Goal: Contribute content: Contribute content

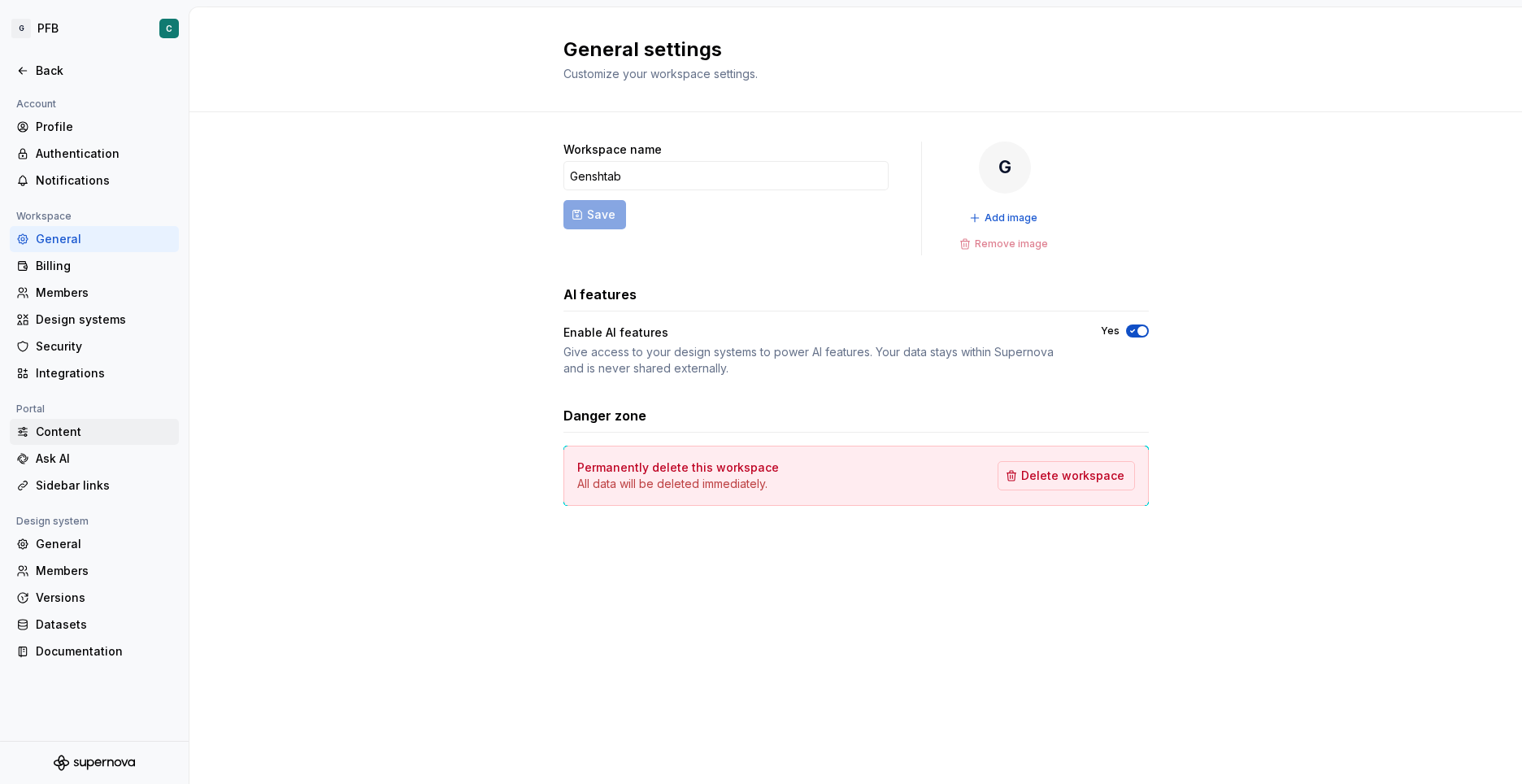
click at [50, 430] on div "Content" at bounding box center [104, 431] width 136 height 16
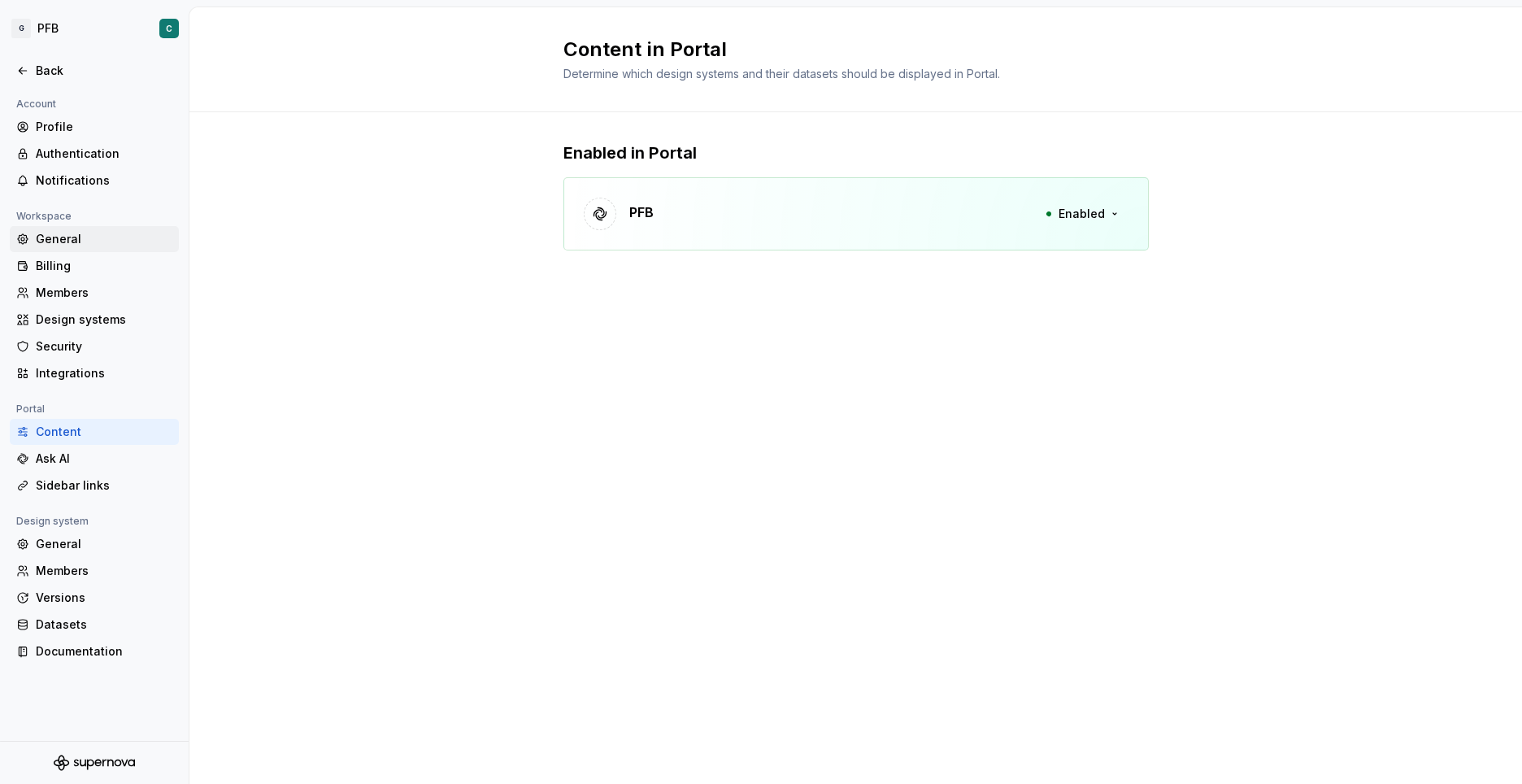
click at [64, 235] on div "General" at bounding box center [104, 239] width 136 height 16
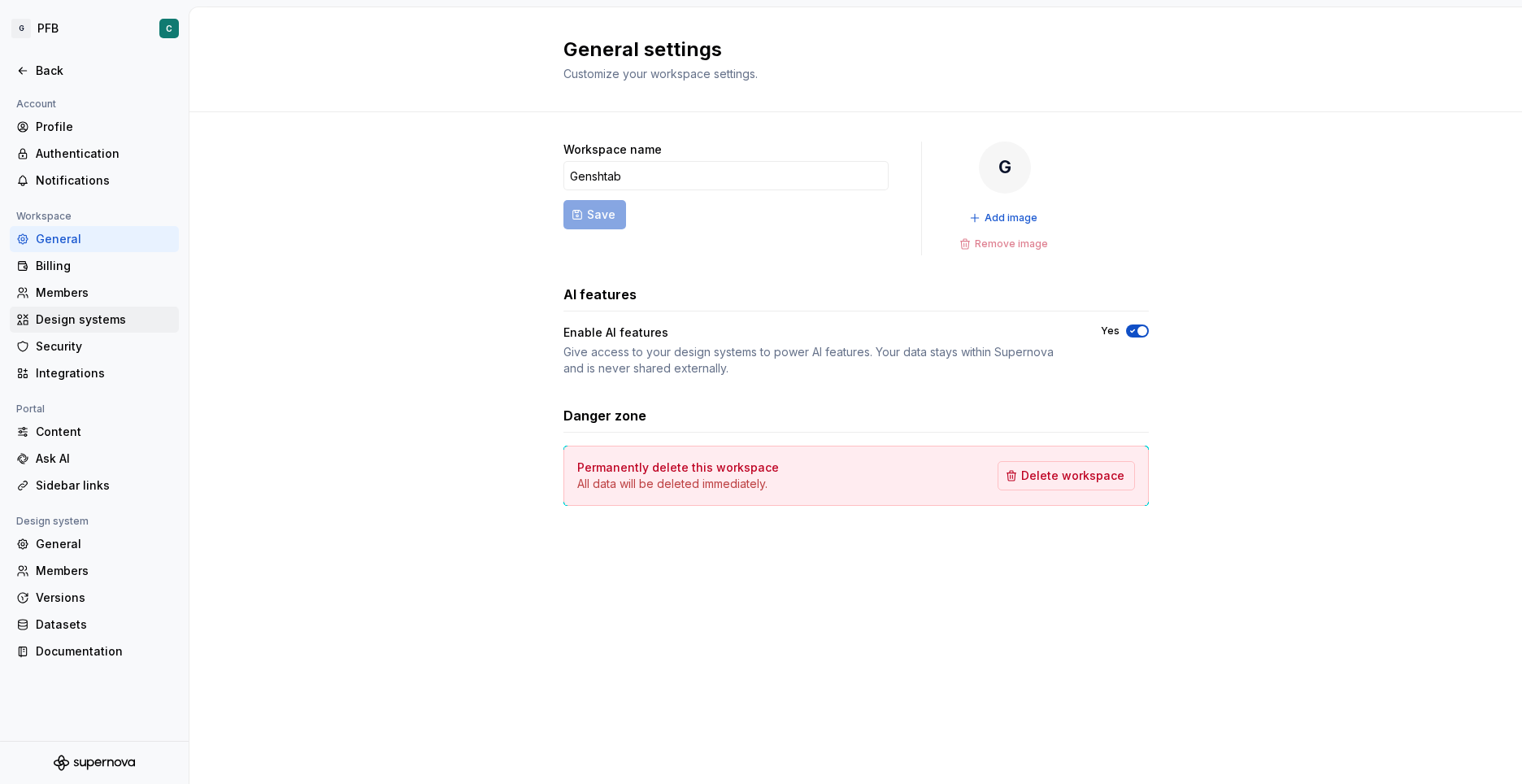
click at [58, 313] on div "Design systems" at bounding box center [104, 319] width 136 height 16
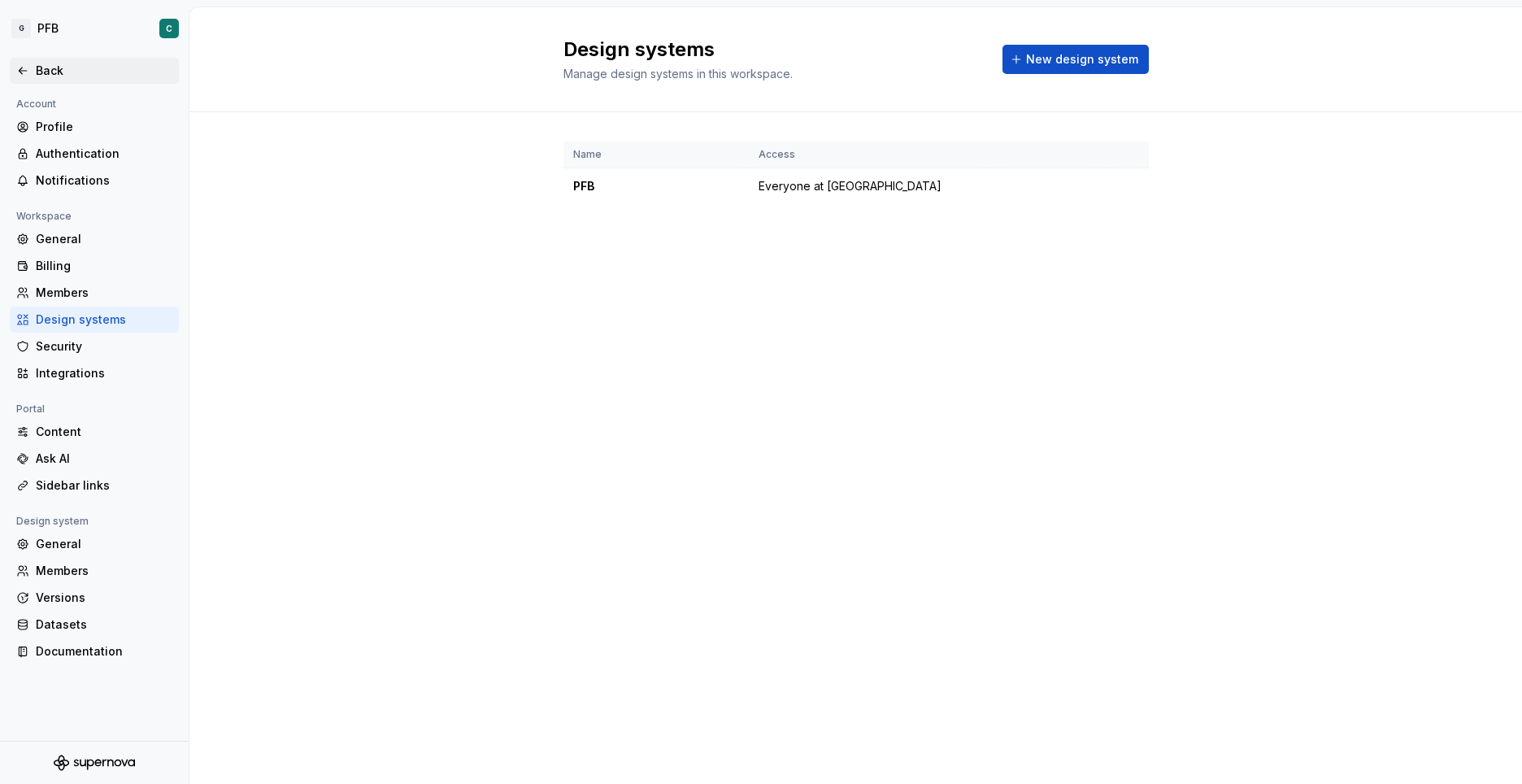
click at [25, 70] on icon at bounding box center [22, 70] width 13 height 13
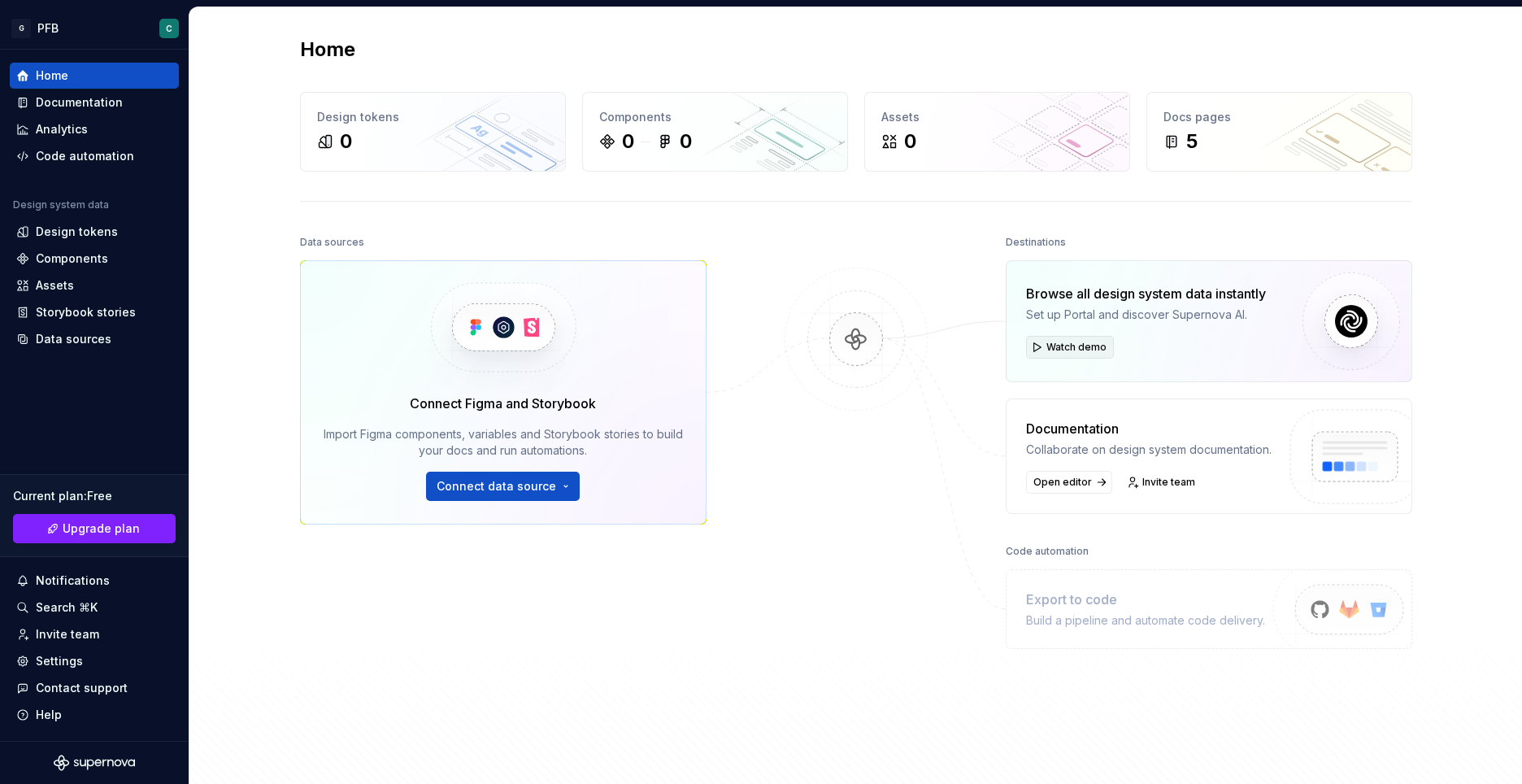
click at [1084, 341] on span "Watch demo" at bounding box center [1076, 347] width 60 height 13
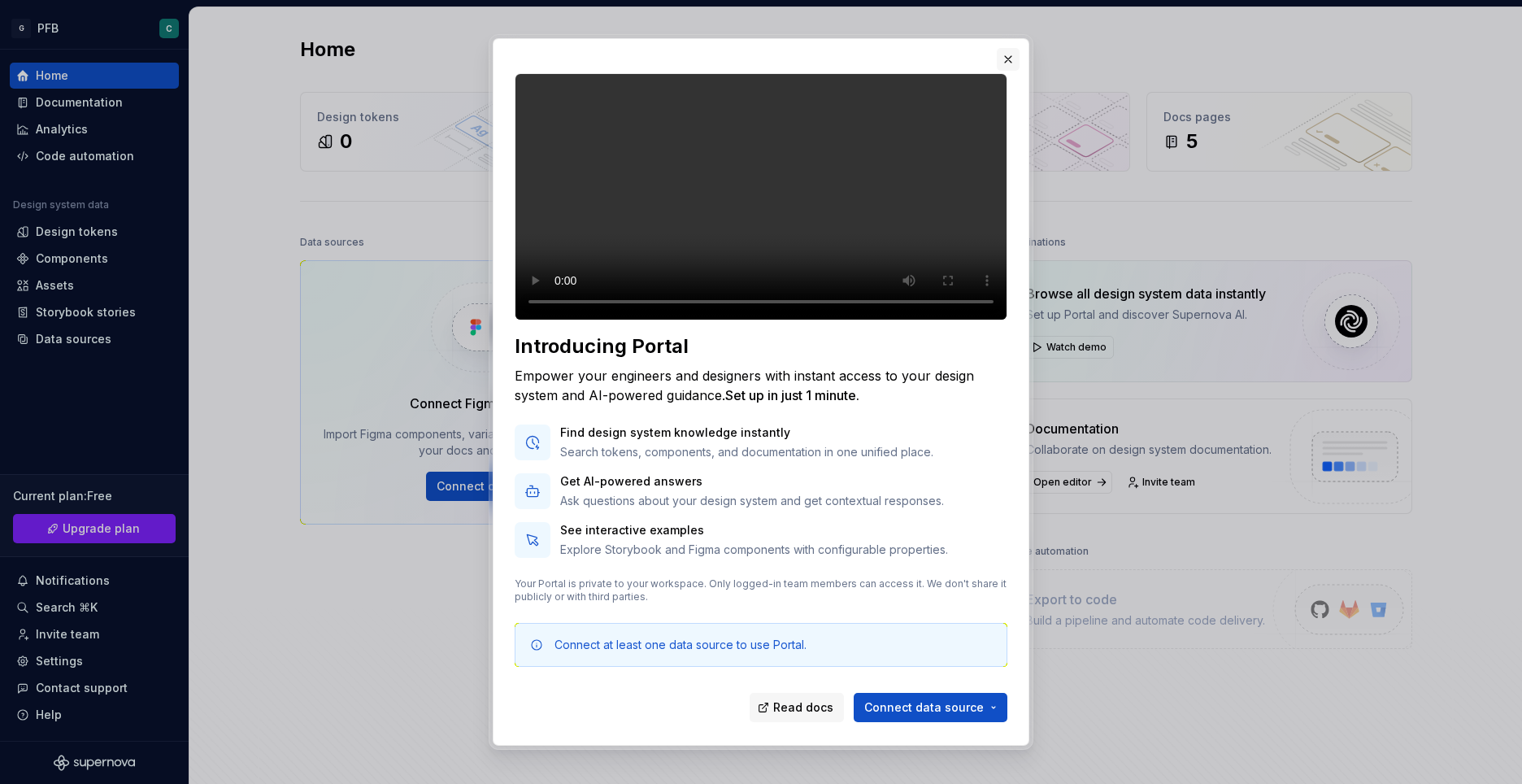
click at [1013, 55] on button "button" at bounding box center [1008, 59] width 23 height 23
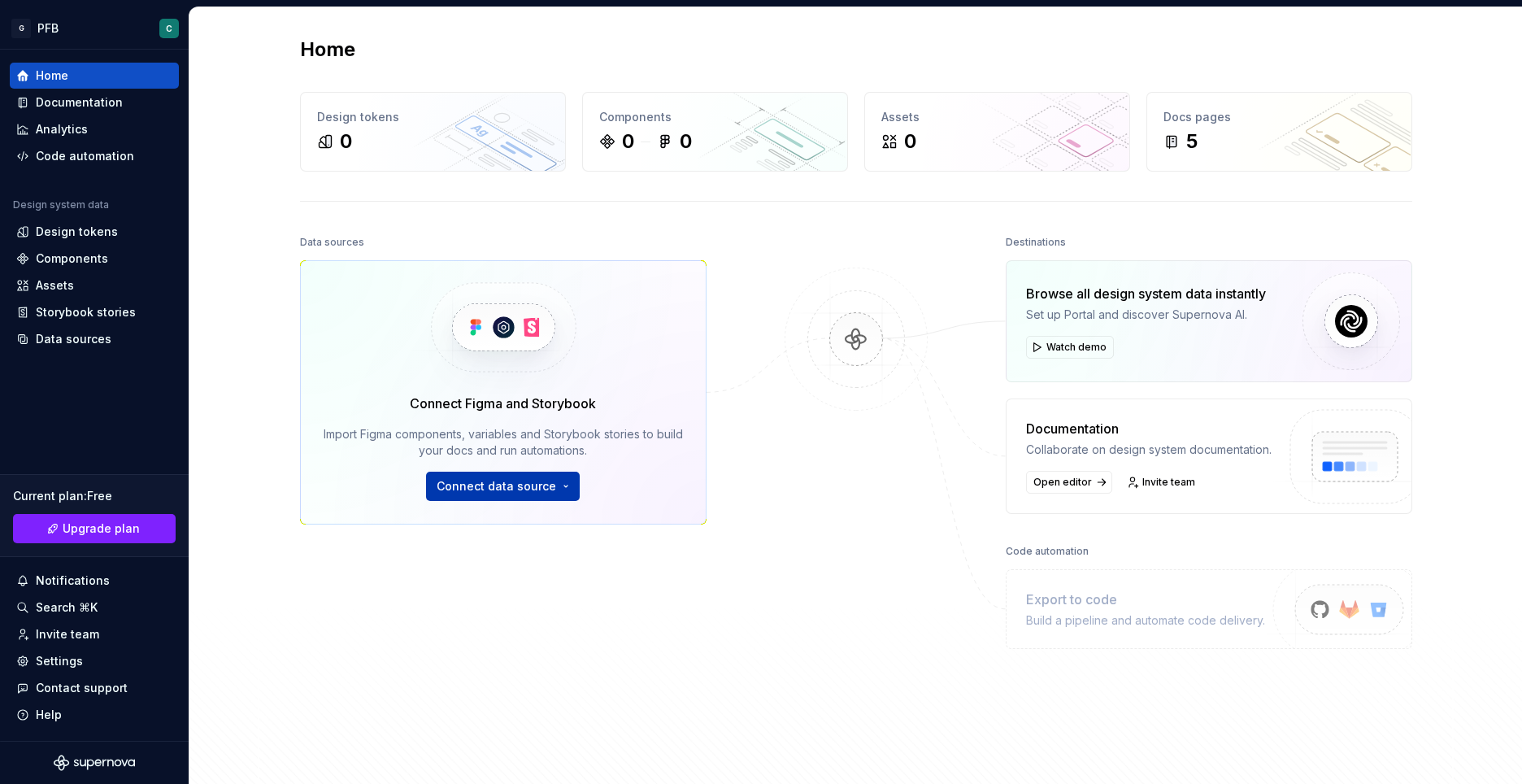
click at [558, 483] on button "Connect data source" at bounding box center [502, 486] width 153 height 30
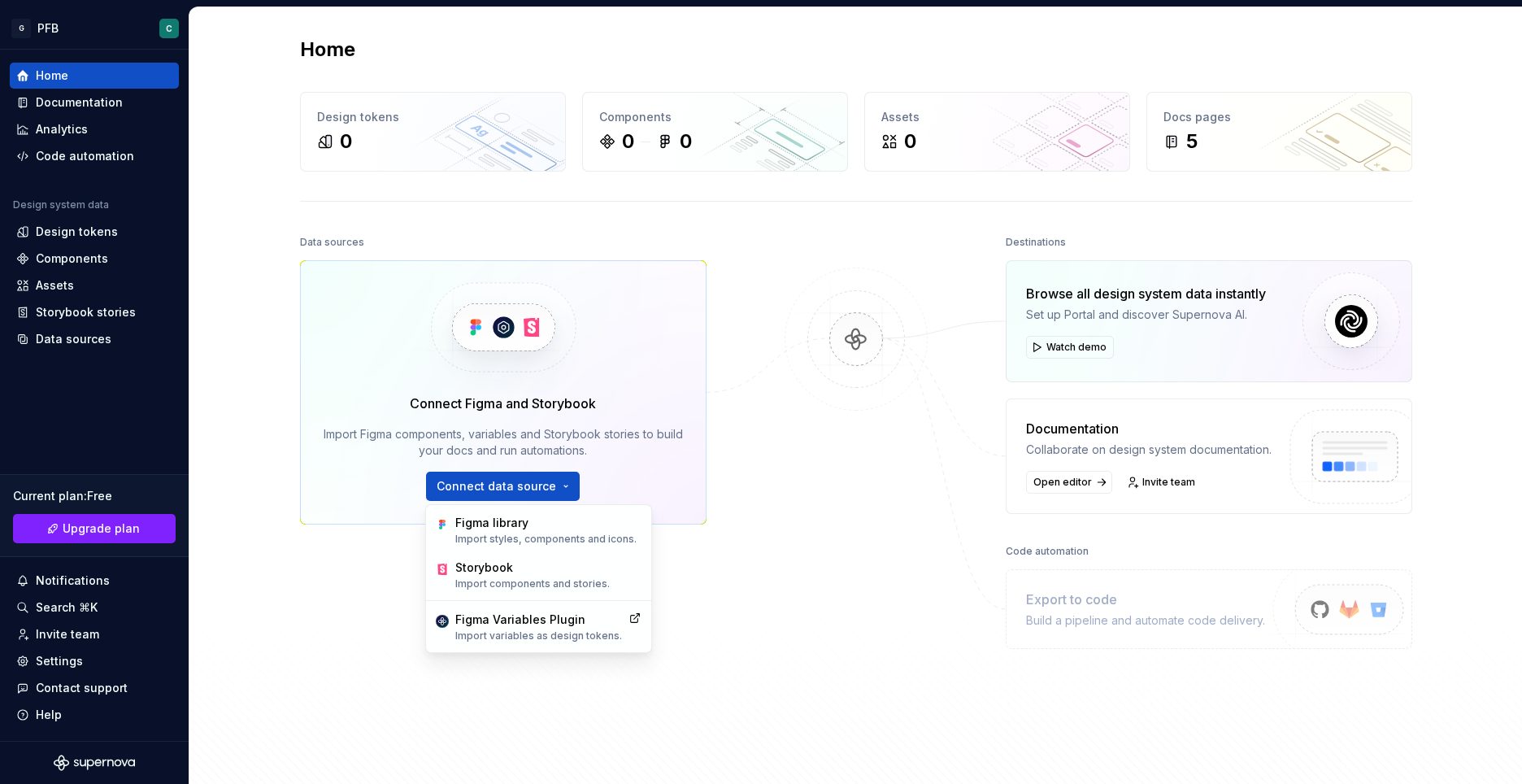
click at [730, 525] on div "Data sources Connect Figma and Storybook Import Figma components, variables and…" at bounding box center [855, 498] width 1113 height 535
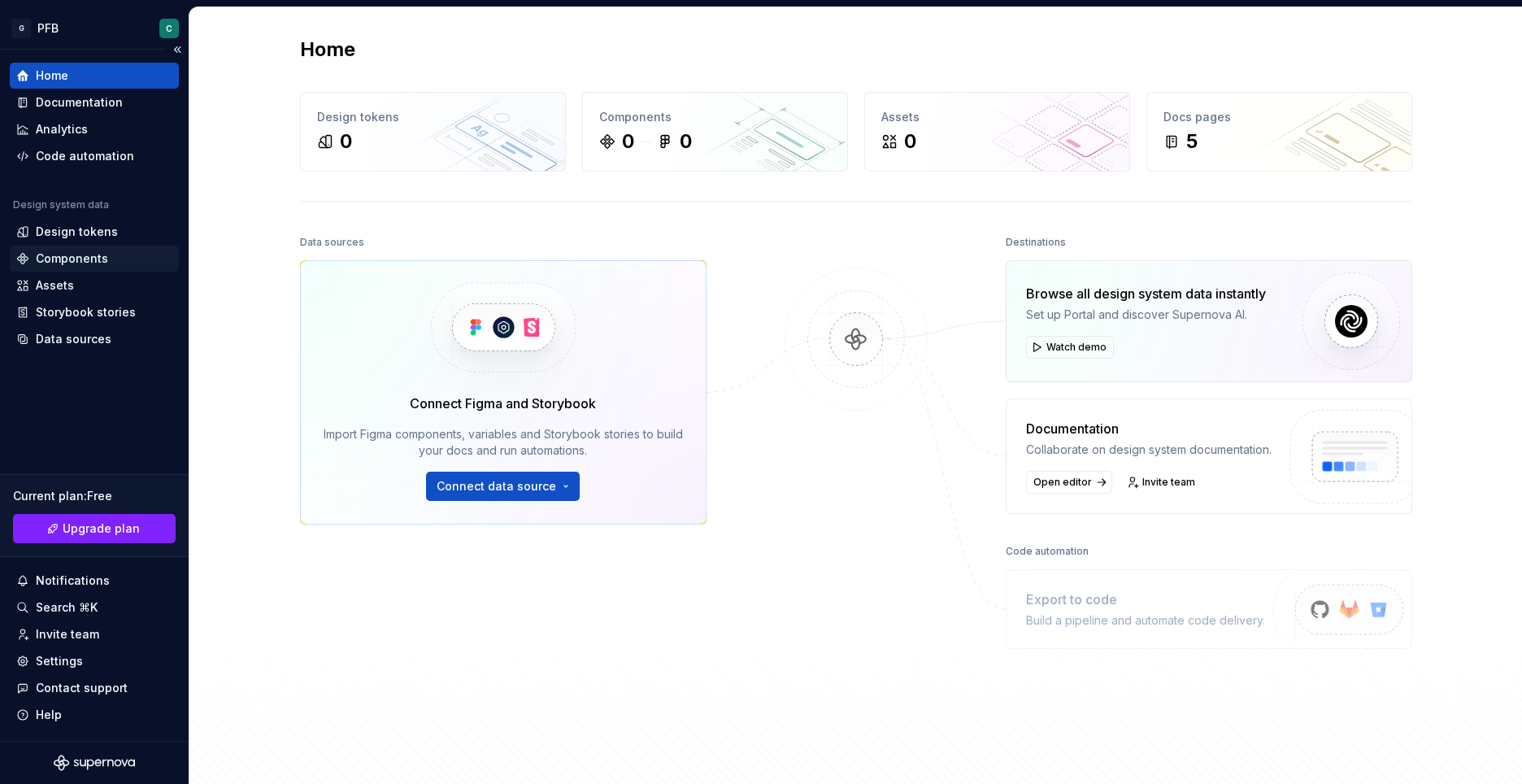
click at [75, 254] on div "Components" at bounding box center [71, 258] width 72 height 16
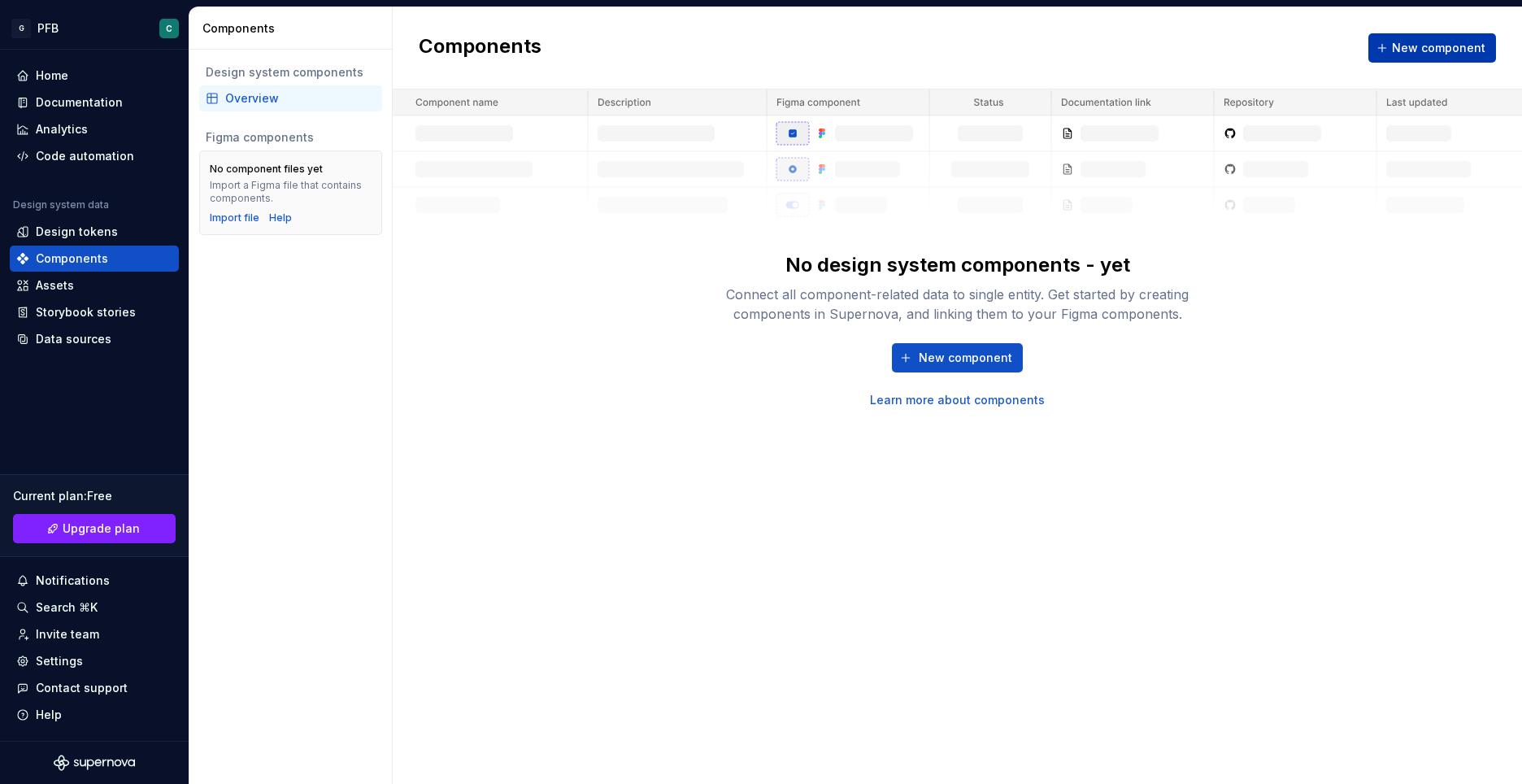
click at [1457, 45] on span "New component" at bounding box center [1439, 47] width 94 height 16
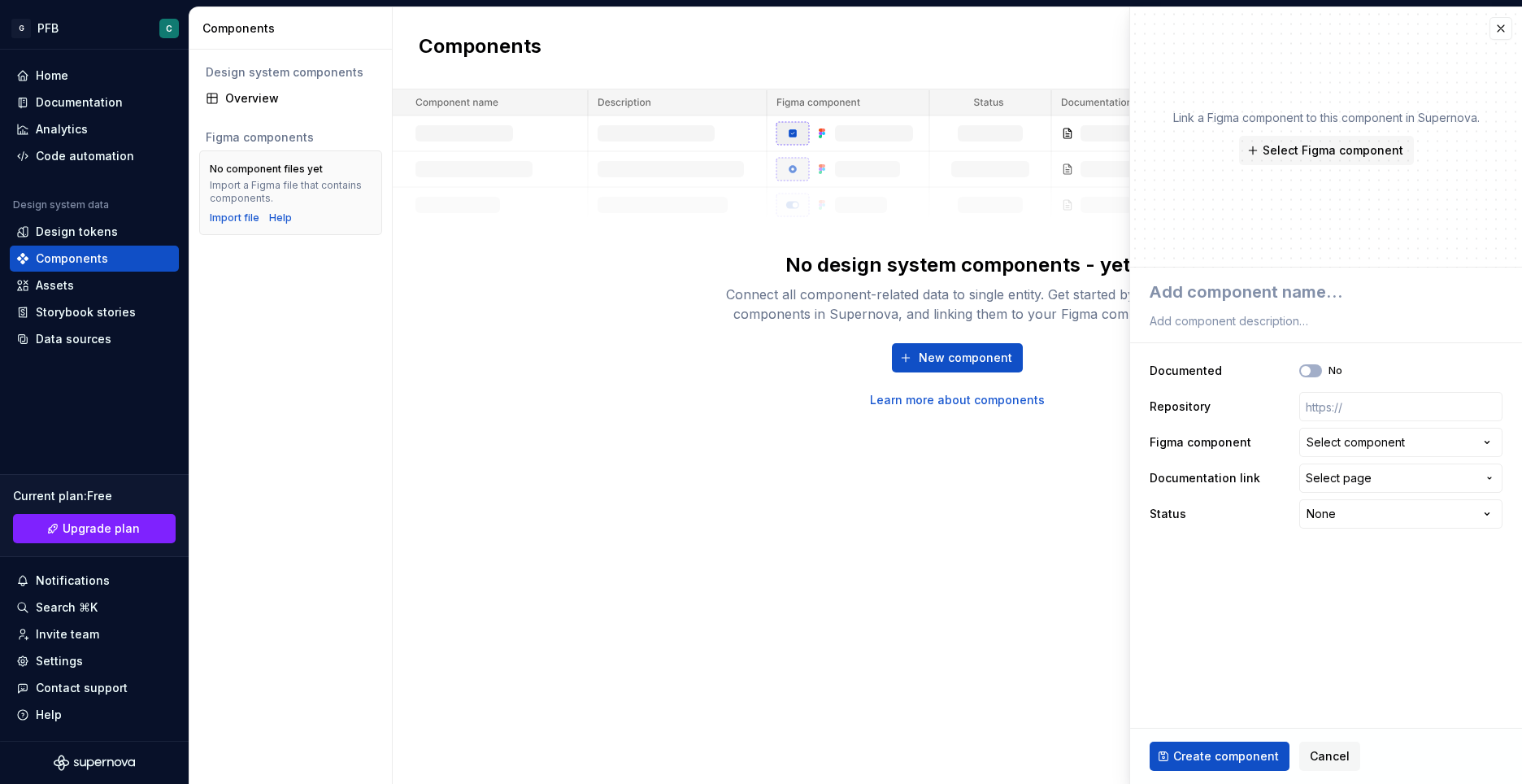
click at [1335, 439] on div "Select component" at bounding box center [1355, 442] width 98 height 16
click at [1277, 406] on html "**********" at bounding box center [761, 392] width 1522 height 784
type textarea "*"
click at [1361, 408] on input "text" at bounding box center [1401, 406] width 204 height 30
paste input "[URL][DOMAIN_NAME]"
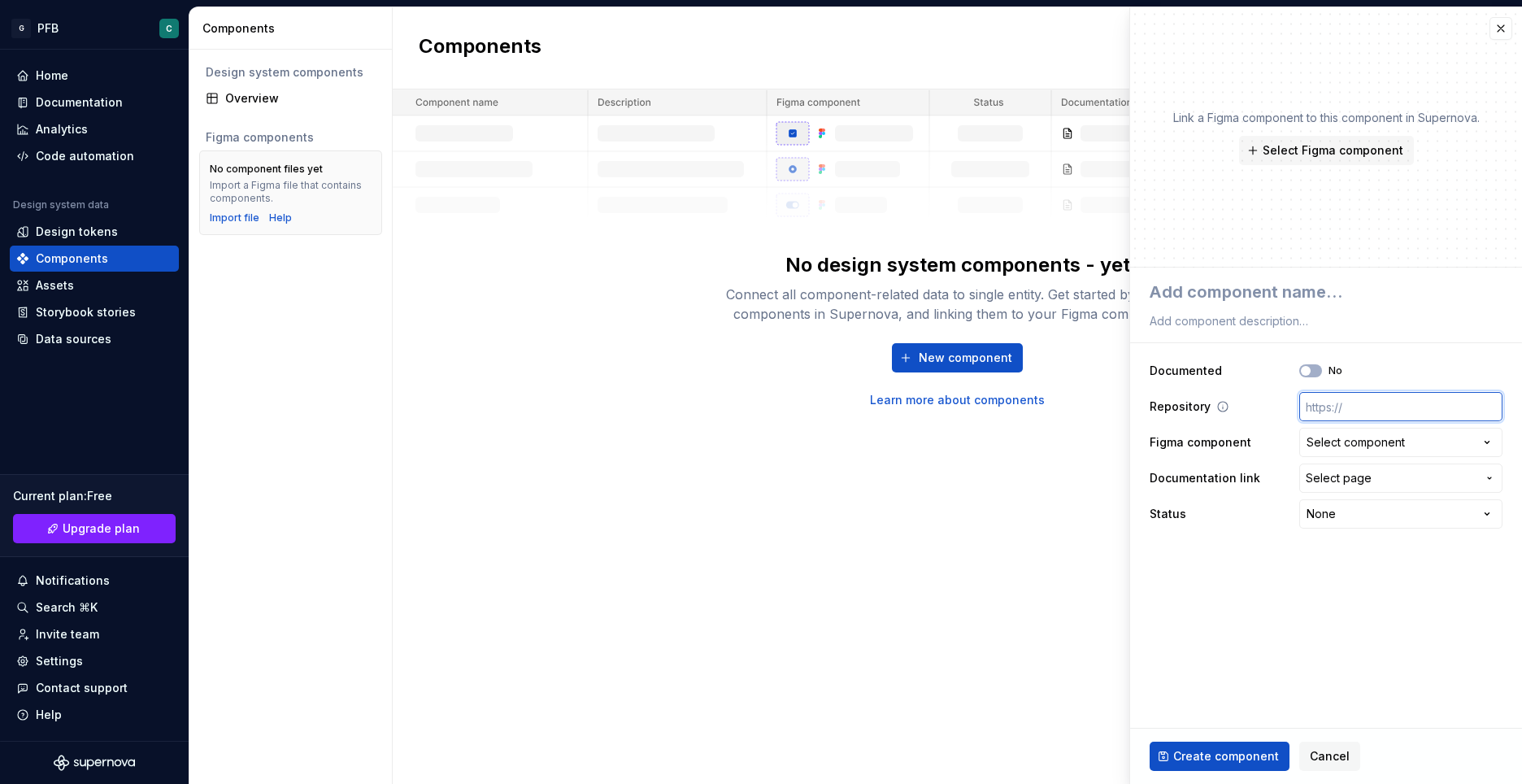
type input "[URL][DOMAIN_NAME]"
type textarea "*"
type input "[URL][DOMAIN_NAME]"
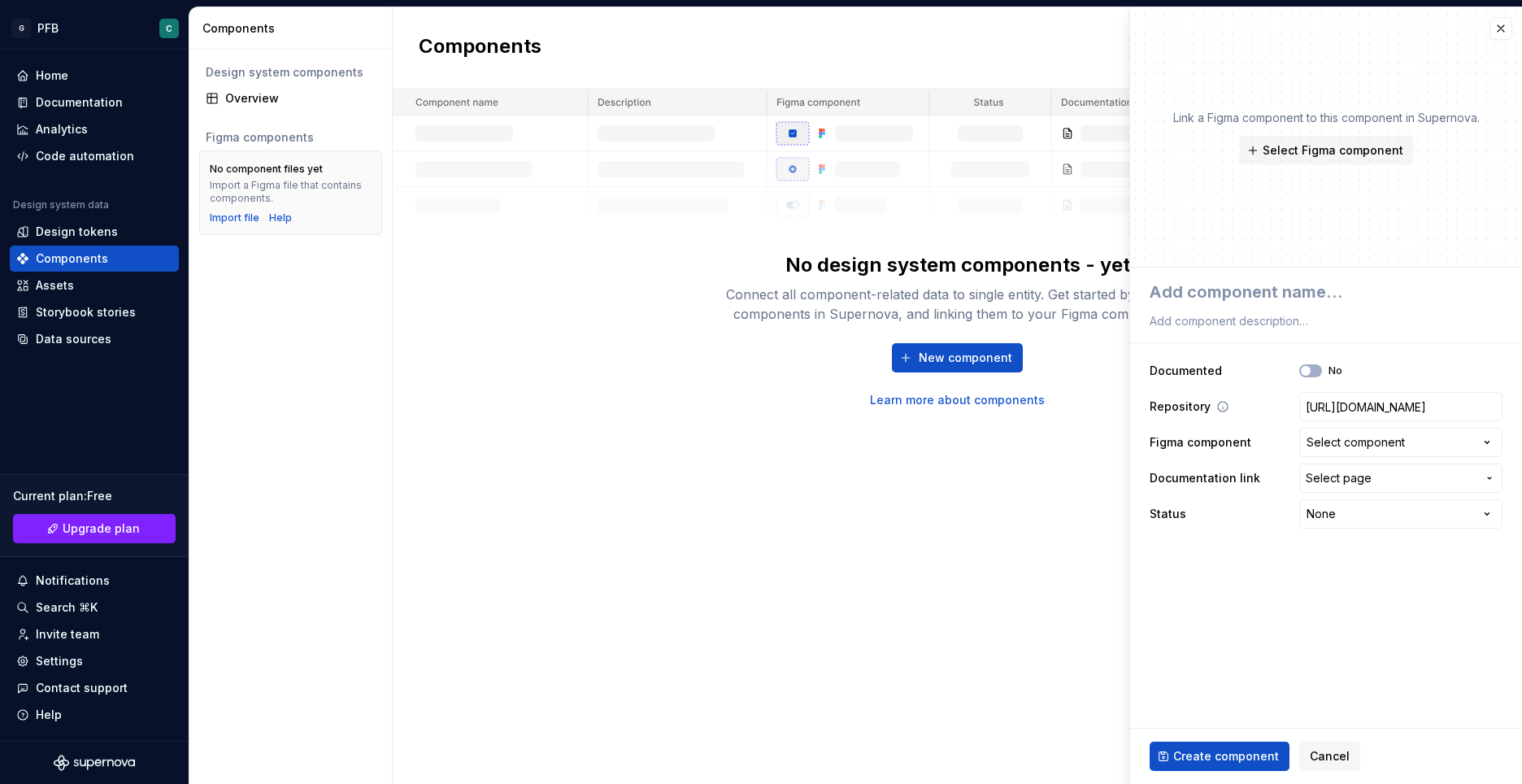
click at [1220, 407] on icon at bounding box center [1223, 406] width 10 height 10
click at [1314, 448] on div "Select component" at bounding box center [1355, 442] width 98 height 16
click at [1322, 321] on html "**********" at bounding box center [761, 392] width 1522 height 784
click at [1288, 147] on span "Select Figma component" at bounding box center [1333, 150] width 140 height 16
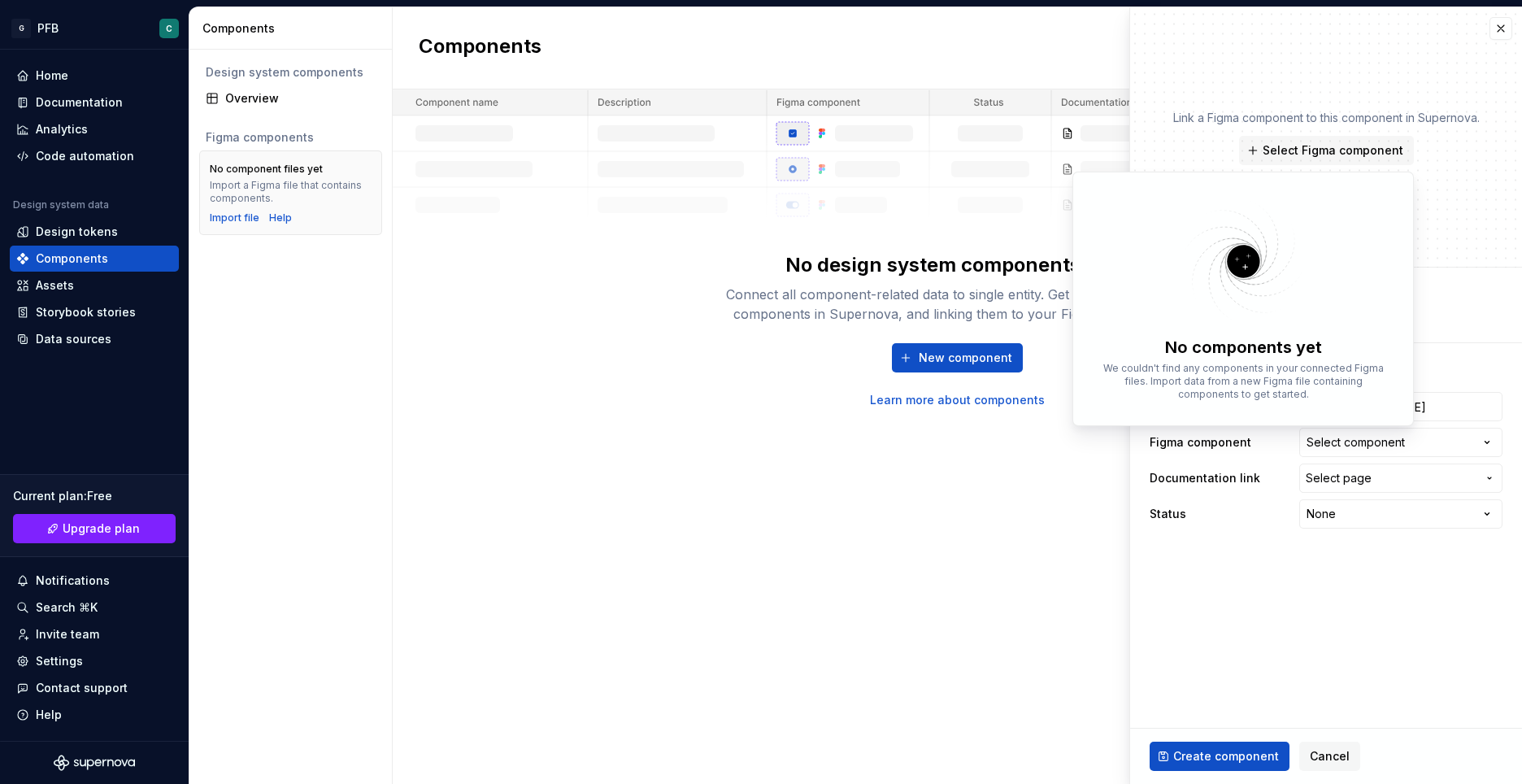
type textarea "*"
click at [1455, 254] on div "Link a Figma component to this component in Supernova. Select Figma component" at bounding box center [1326, 136] width 392 height 260
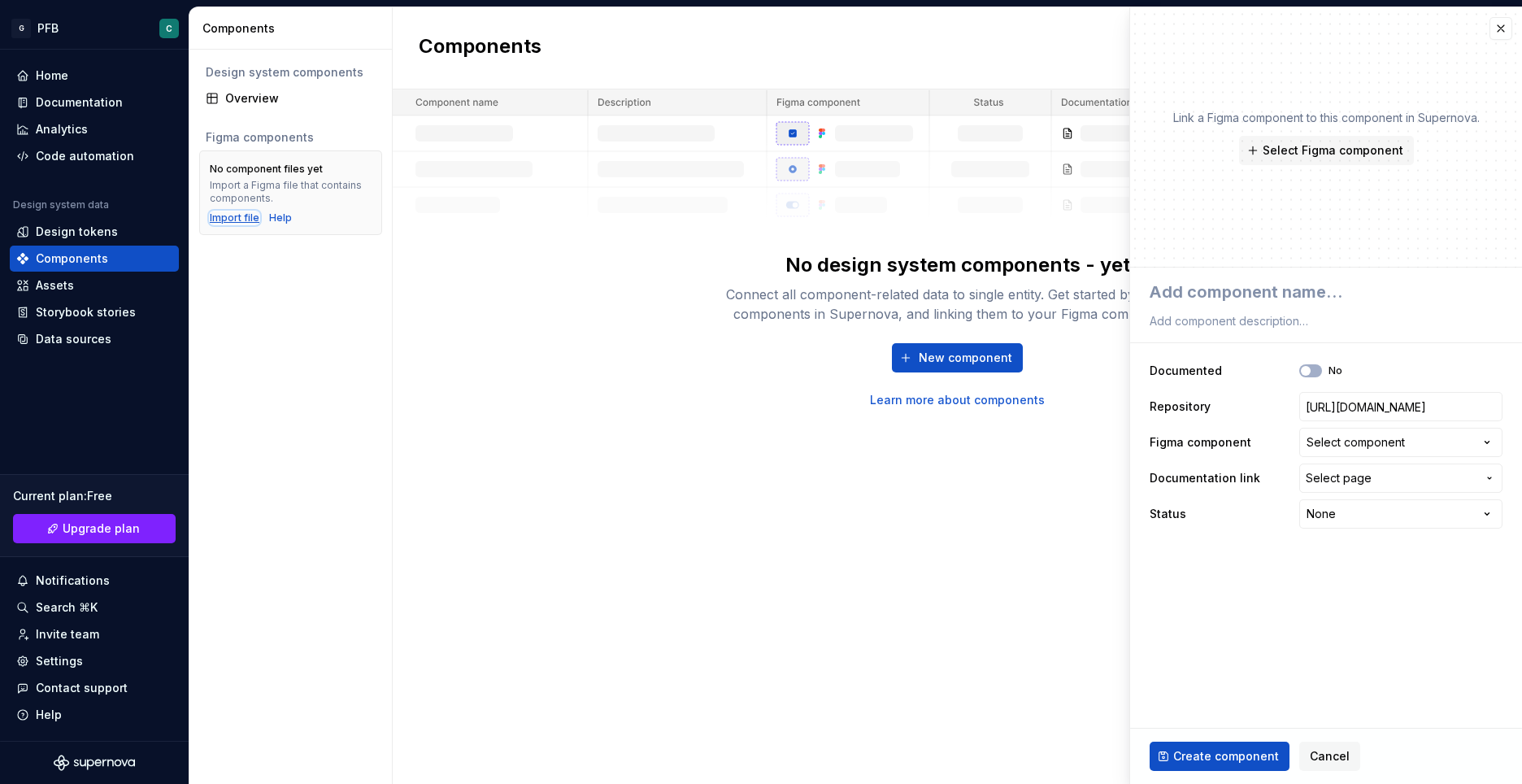
click at [239, 214] on div "Import file" at bounding box center [234, 218] width 49 height 13
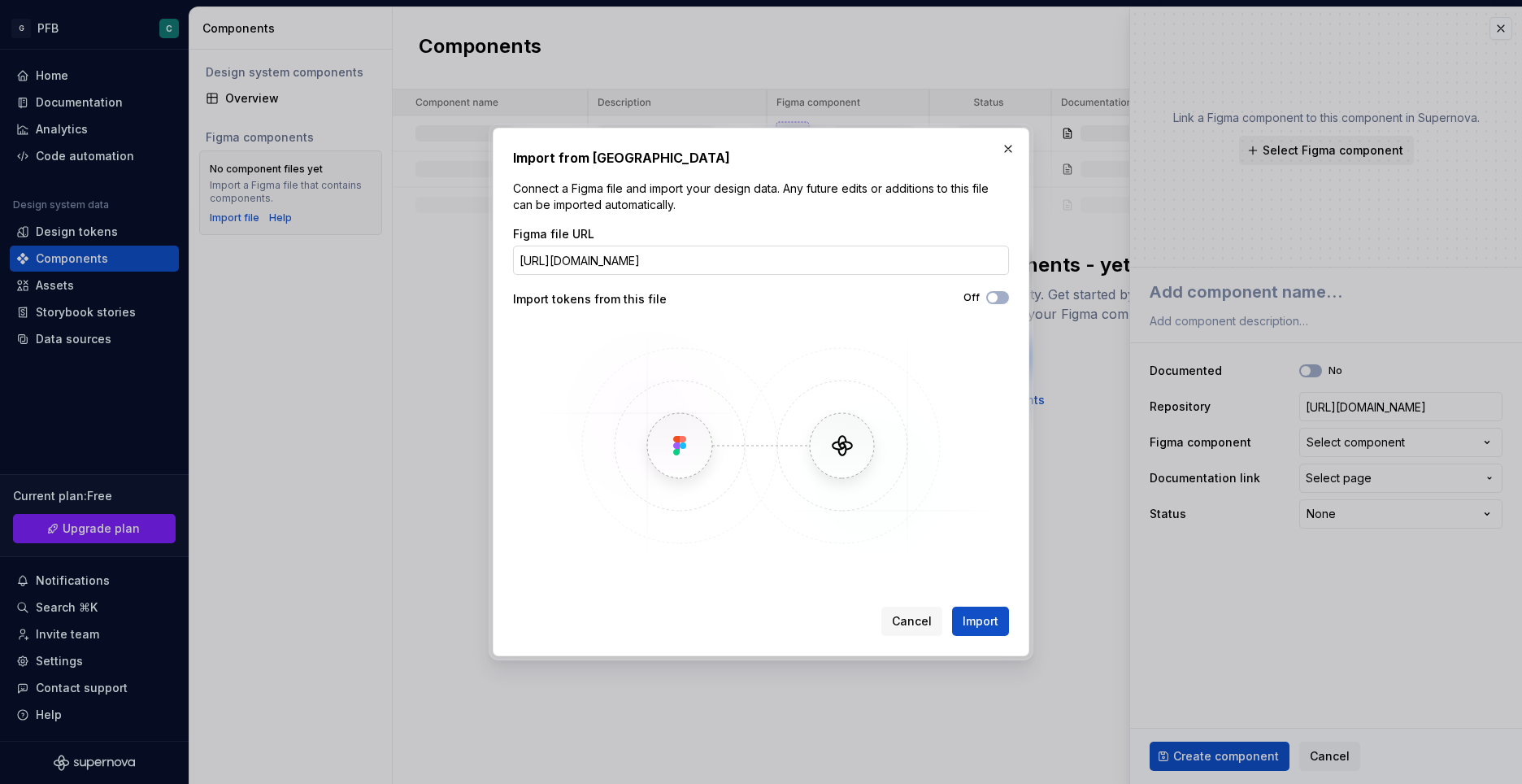
scroll to position [0, 1568]
type input "[URL][DOMAIN_NAME]"
click at [980, 614] on span "Import" at bounding box center [981, 621] width 36 height 16
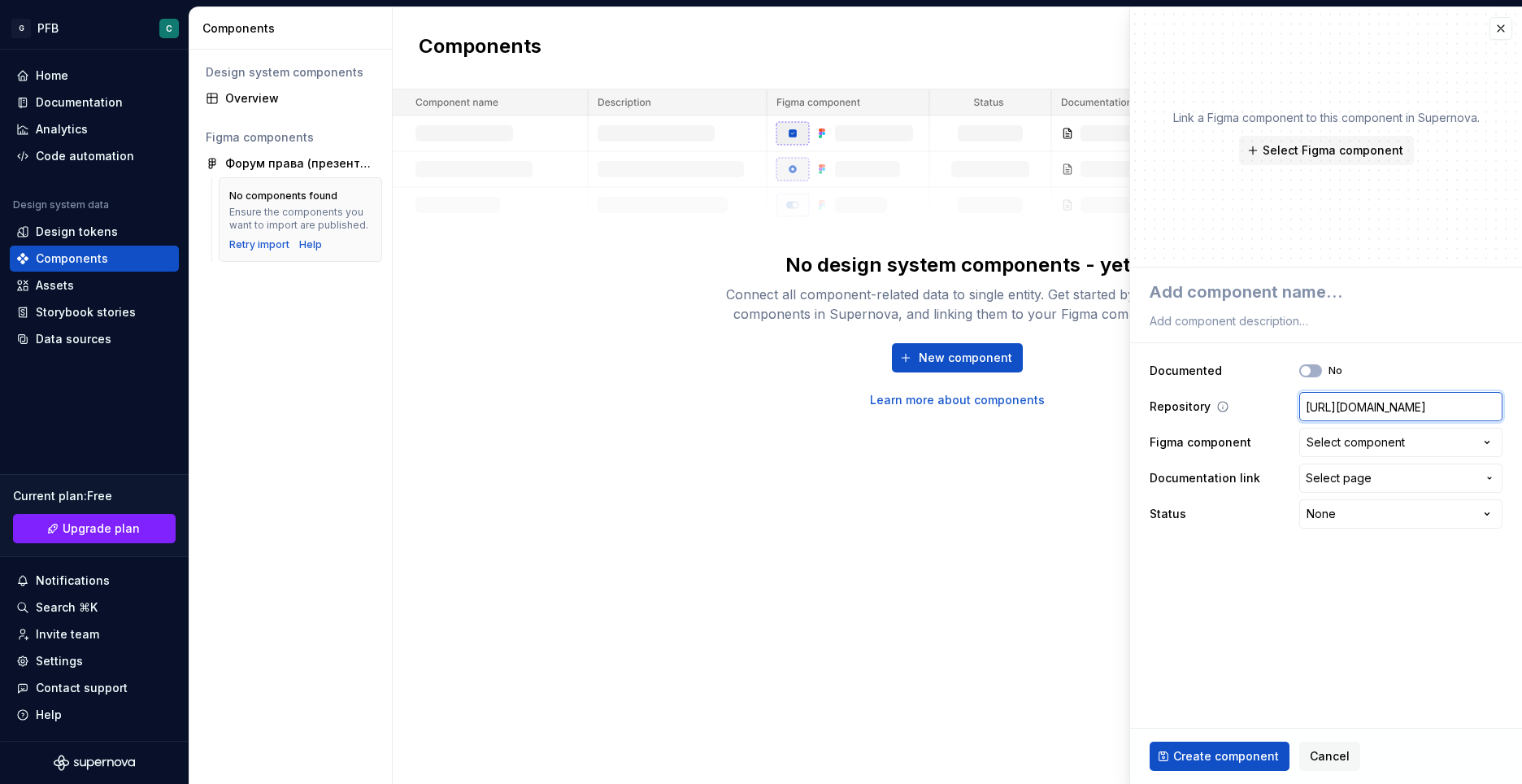
click at [1362, 407] on input "[URL][DOMAIN_NAME]" at bounding box center [1401, 406] width 204 height 30
paste input "Форум-права--презентация-проекта-?node-id=4228-6111&t=4CclQeG0HGEOWADU-0"
type textarea "*"
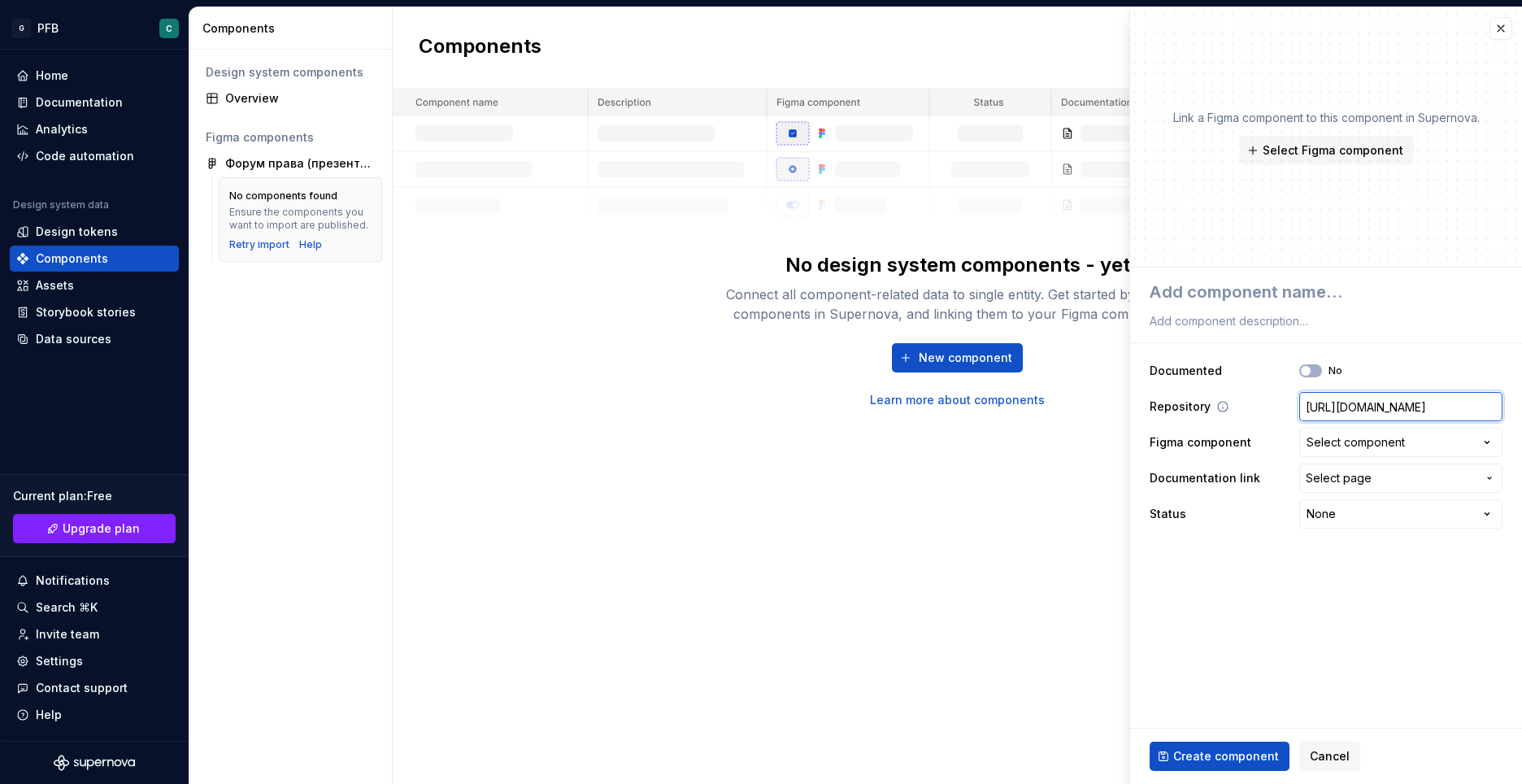
scroll to position [0, 604]
type input "[URL][DOMAIN_NAME]"
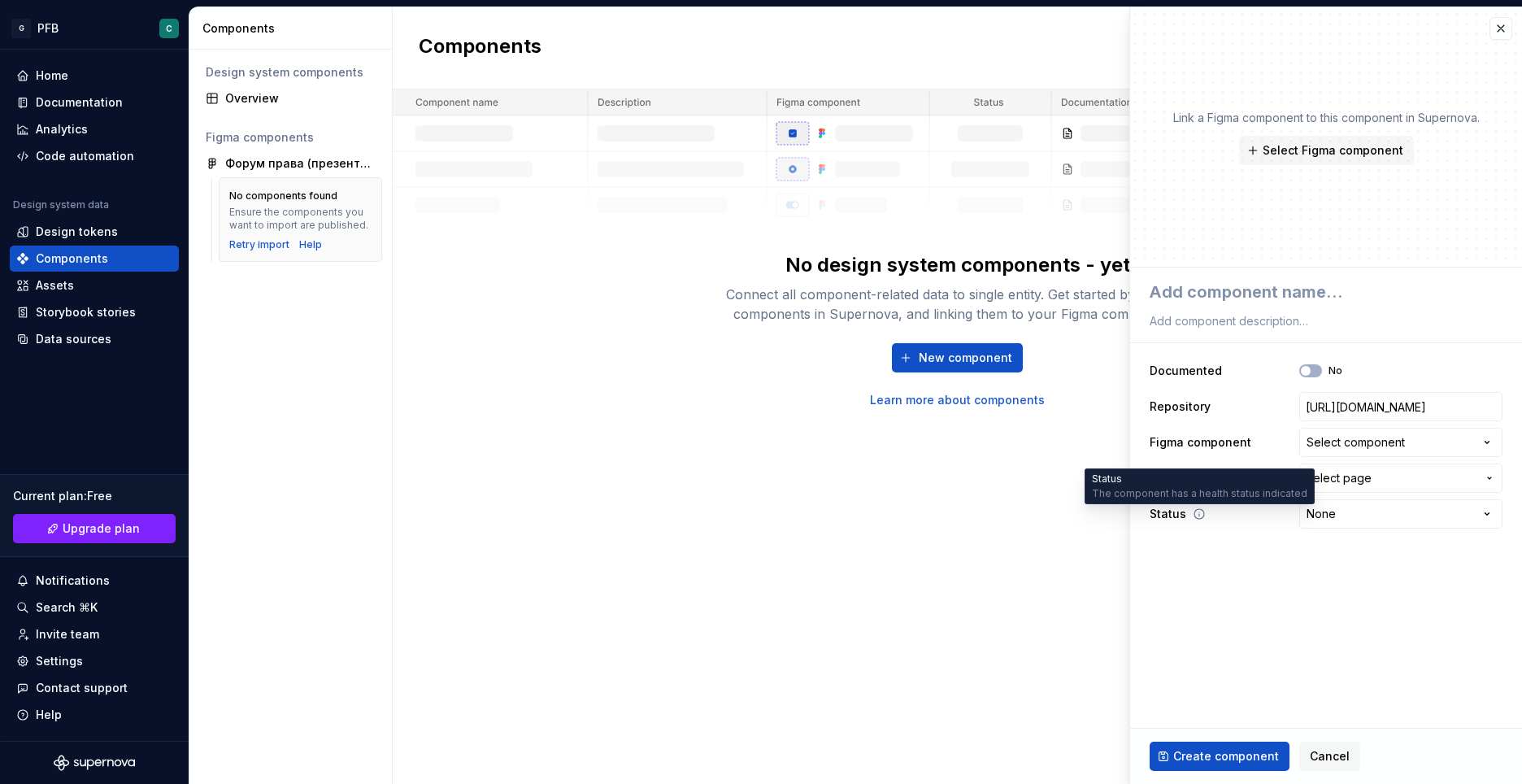
scroll to position [0, 0]
click at [1337, 446] on div "Select component" at bounding box center [1355, 442] width 98 height 16
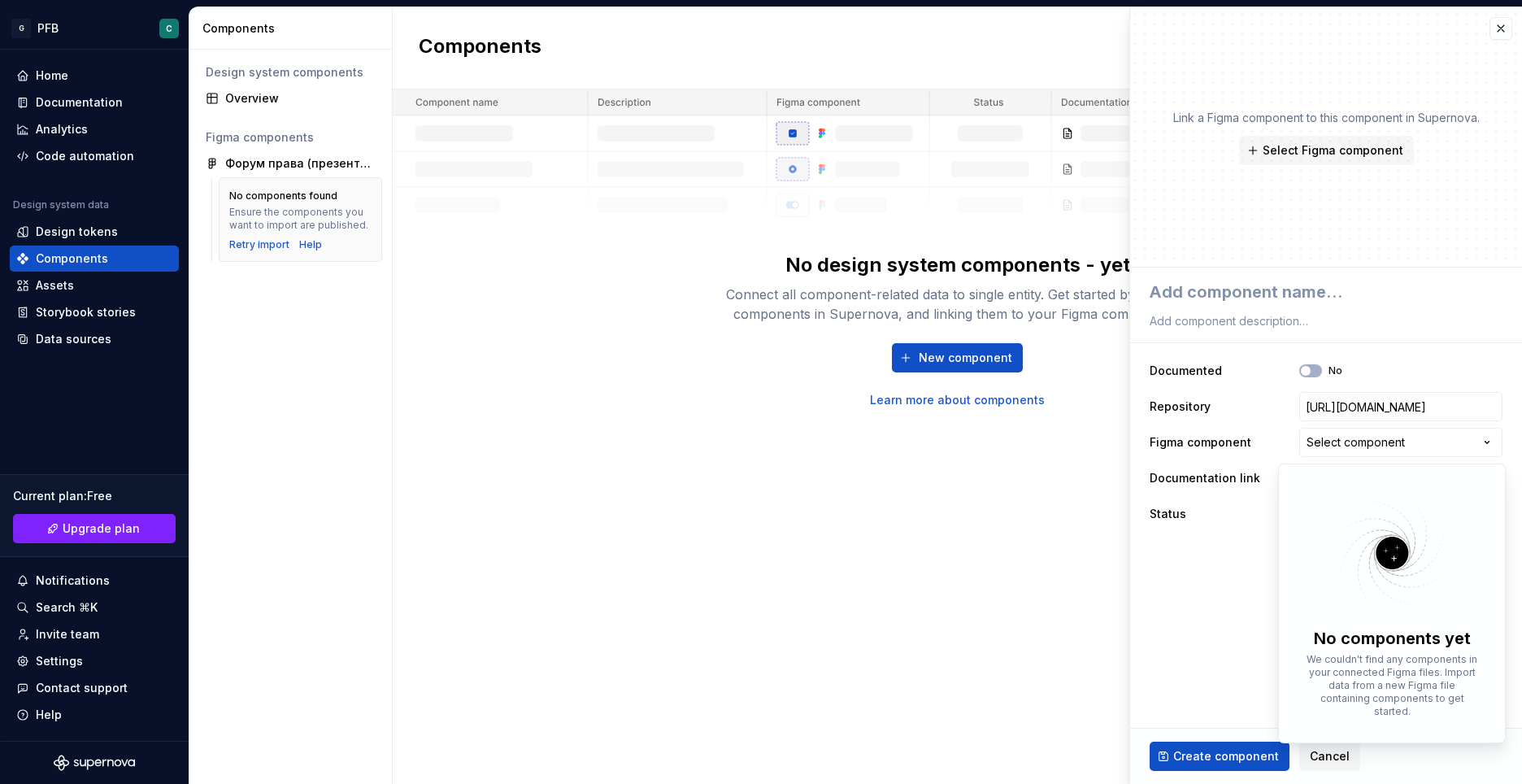
click at [1219, 516] on html "G PFB C Home Documentation Analytics Code automation Design system data Design …" at bounding box center [761, 392] width 1522 height 784
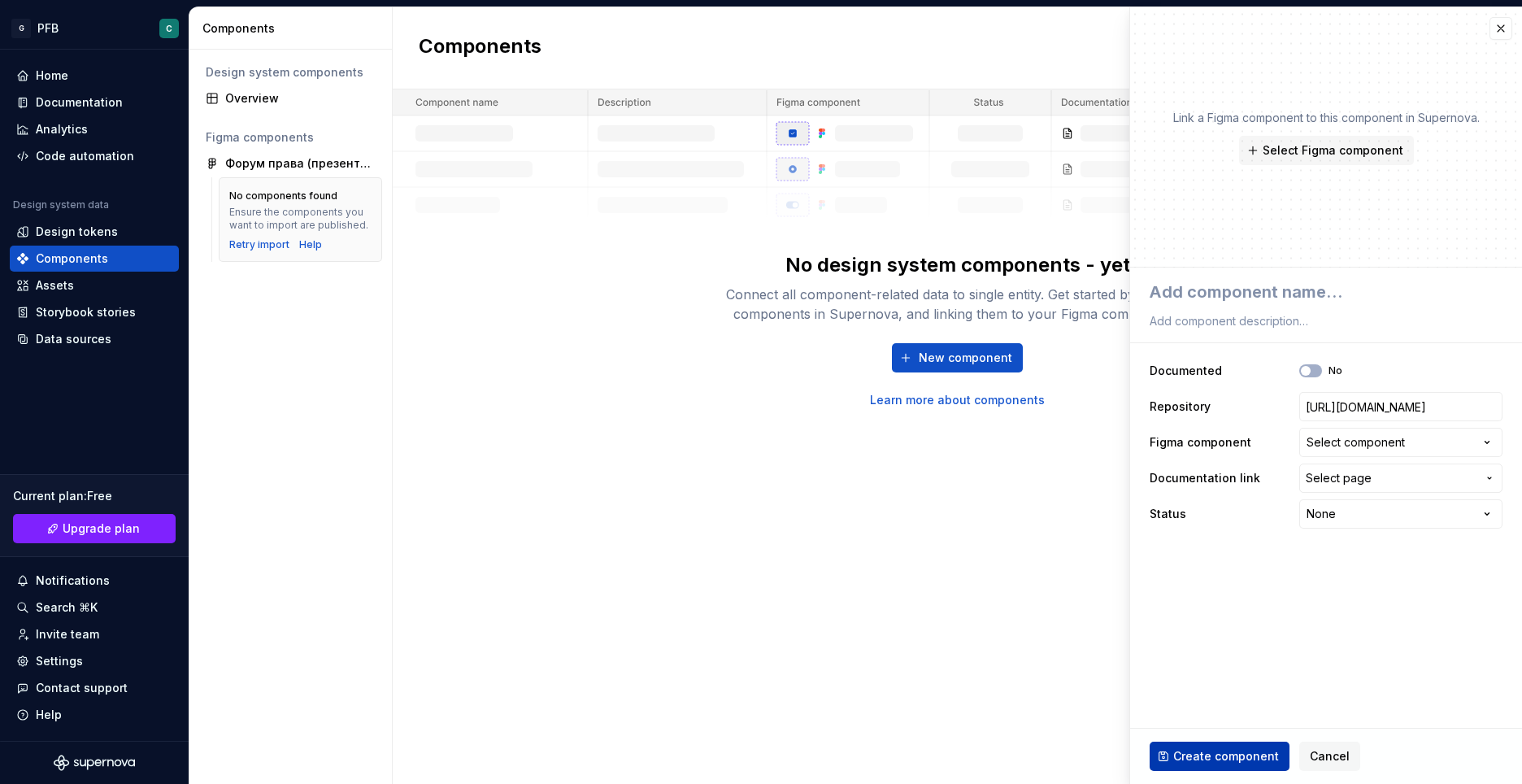
click at [1178, 753] on span "Create component" at bounding box center [1226, 755] width 106 height 16
type textarea "*"
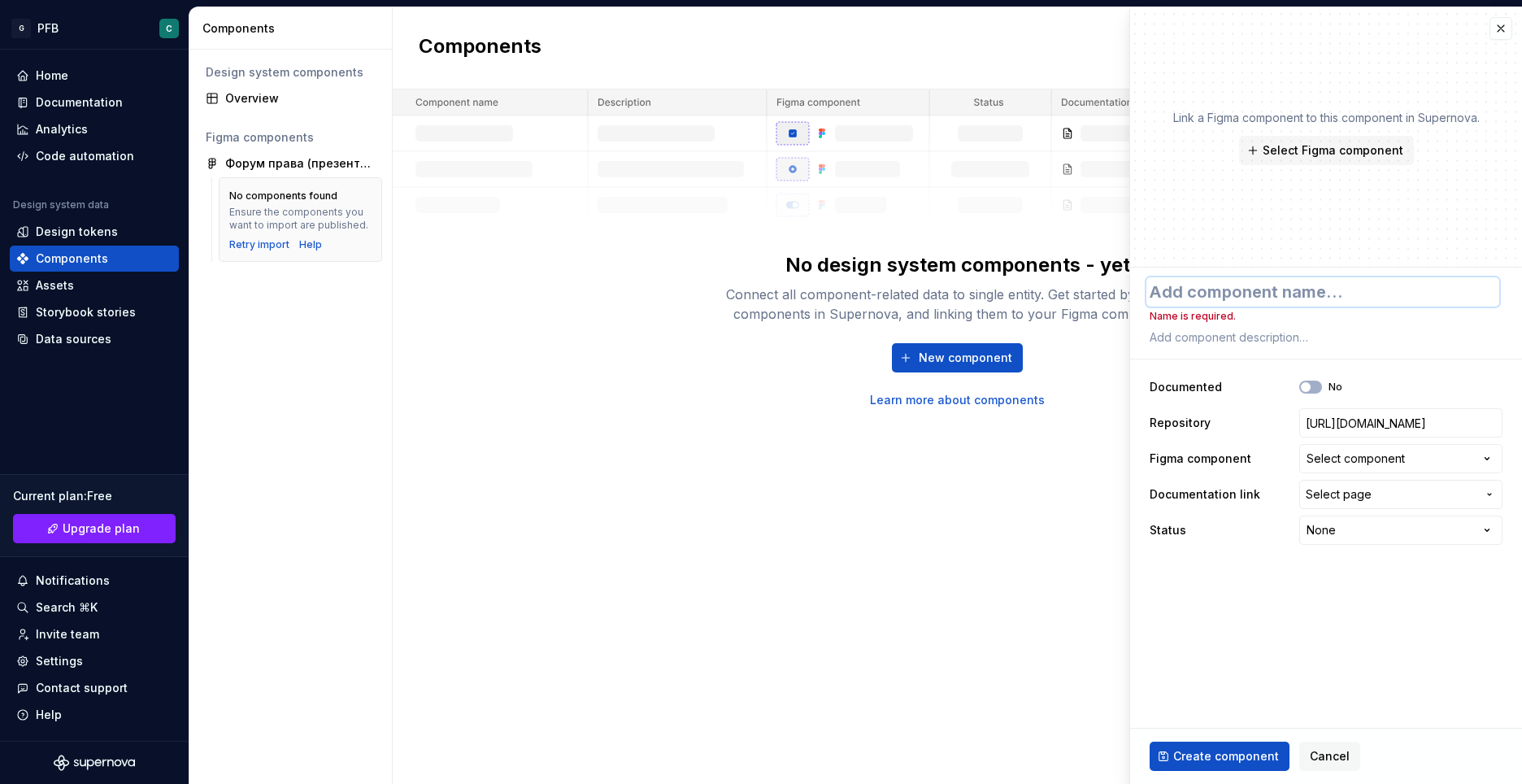
click at [1242, 289] on textarea at bounding box center [1322, 292] width 353 height 30
type textarea "[PERSON_NAME]"
type textarea "*"
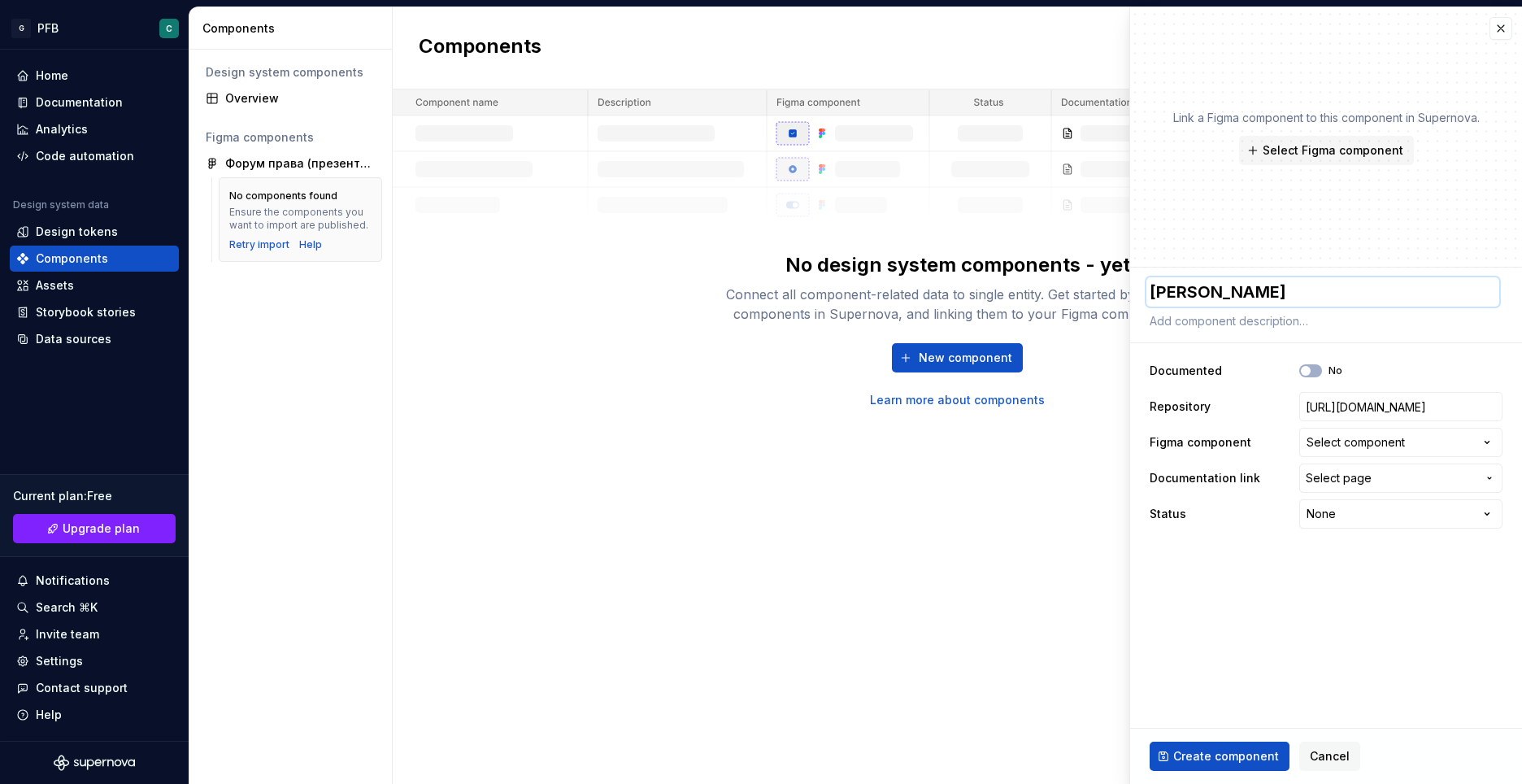
type textarea "Ащ"
type textarea "*"
type textarea "[PERSON_NAME]"
type textarea "*"
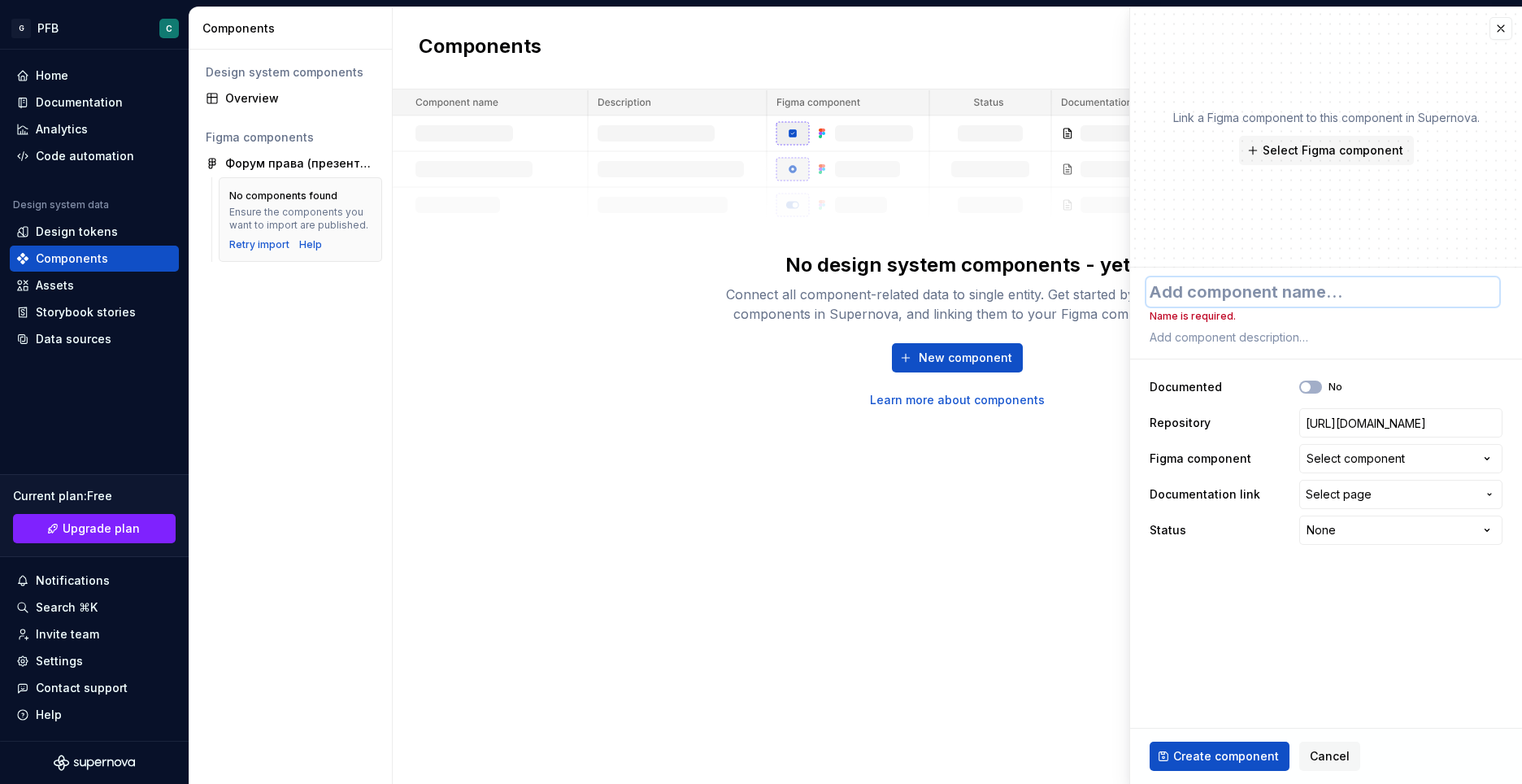
type textarea "F"
type textarea "*"
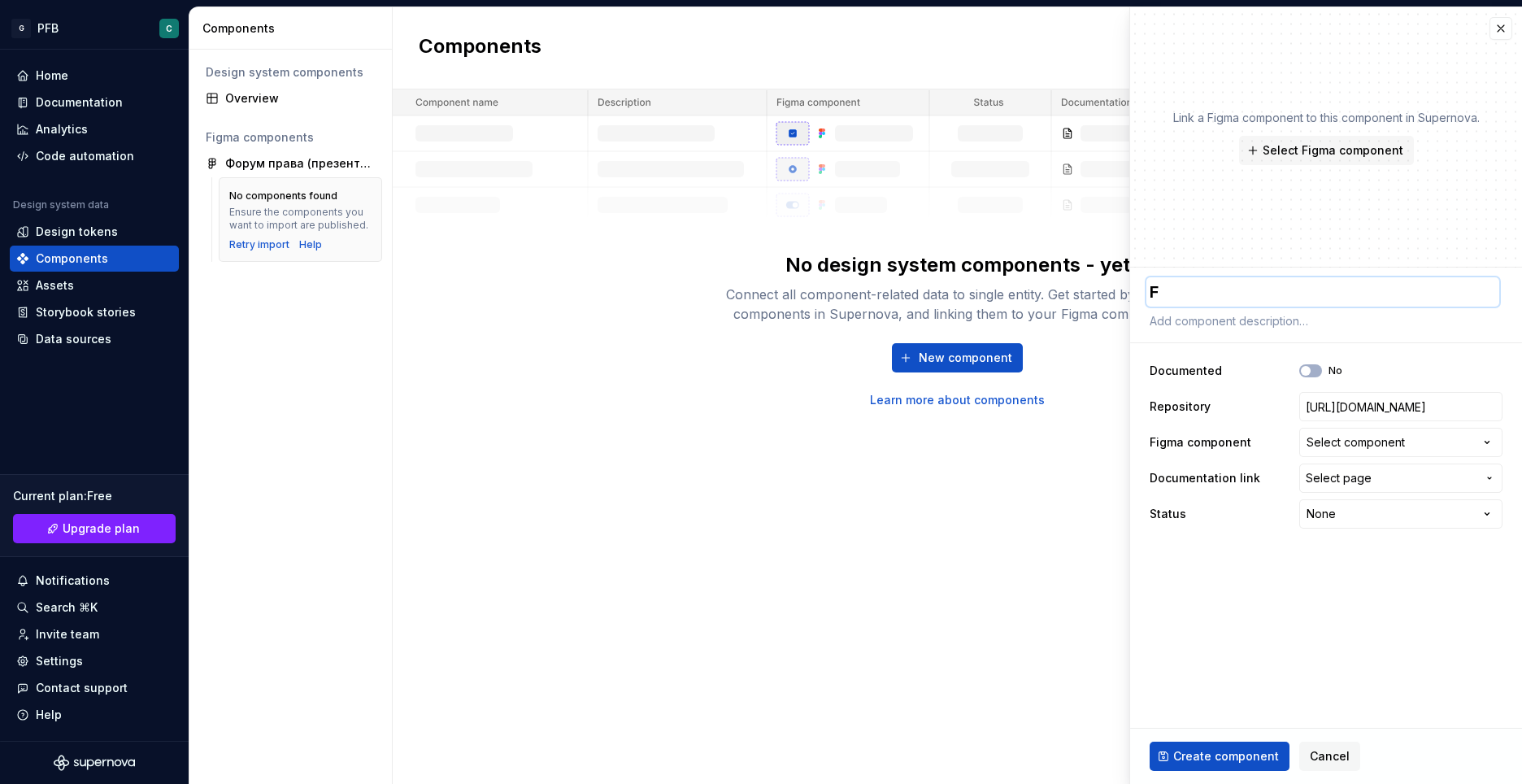
type textarea "Fo"
type textarea "*"
type textarea "For"
type textarea "*"
type textarea "Foru"
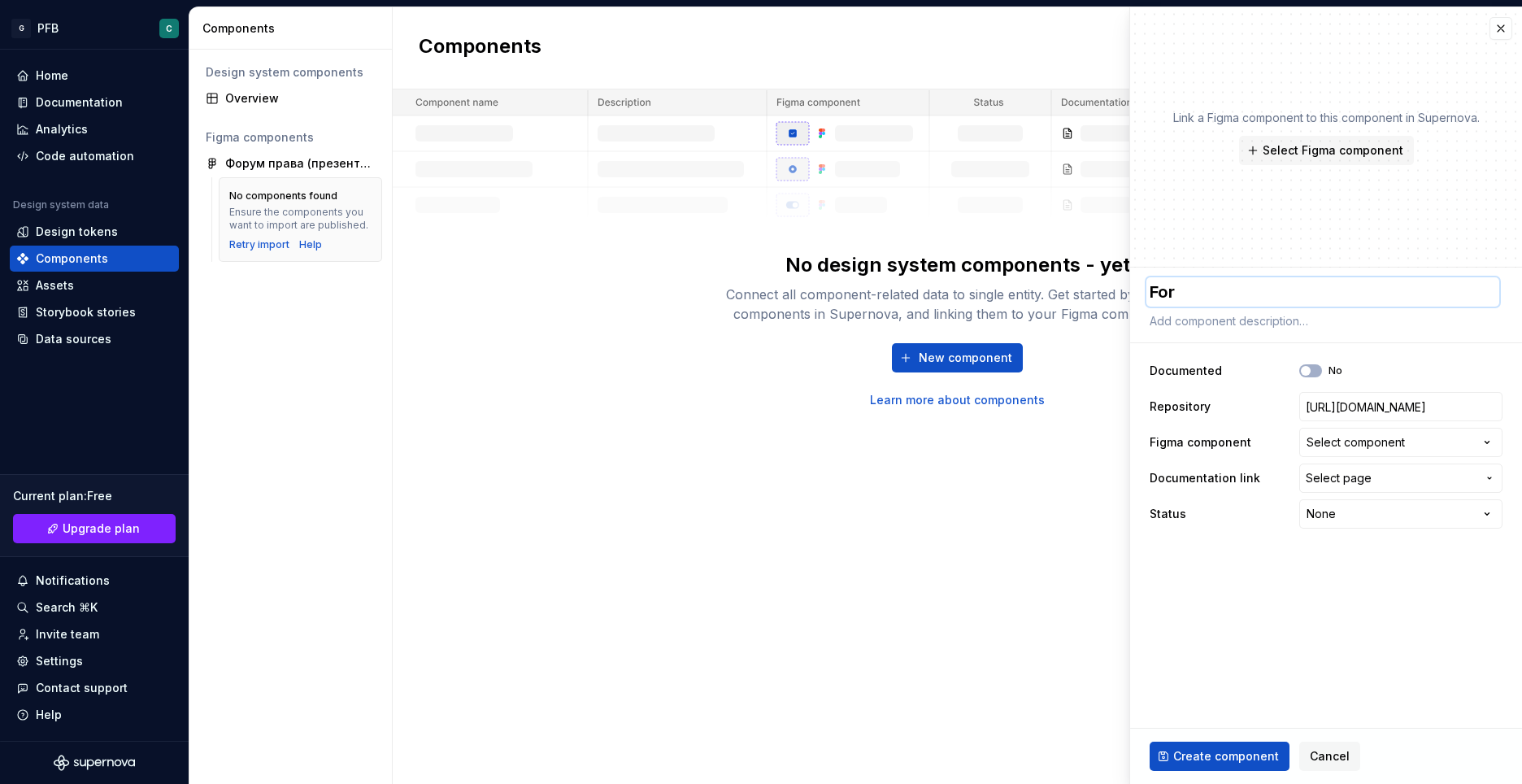
type textarea "*"
type textarea "Forum"
type textarea "*"
type textarea "Forum1"
type textarea "*"
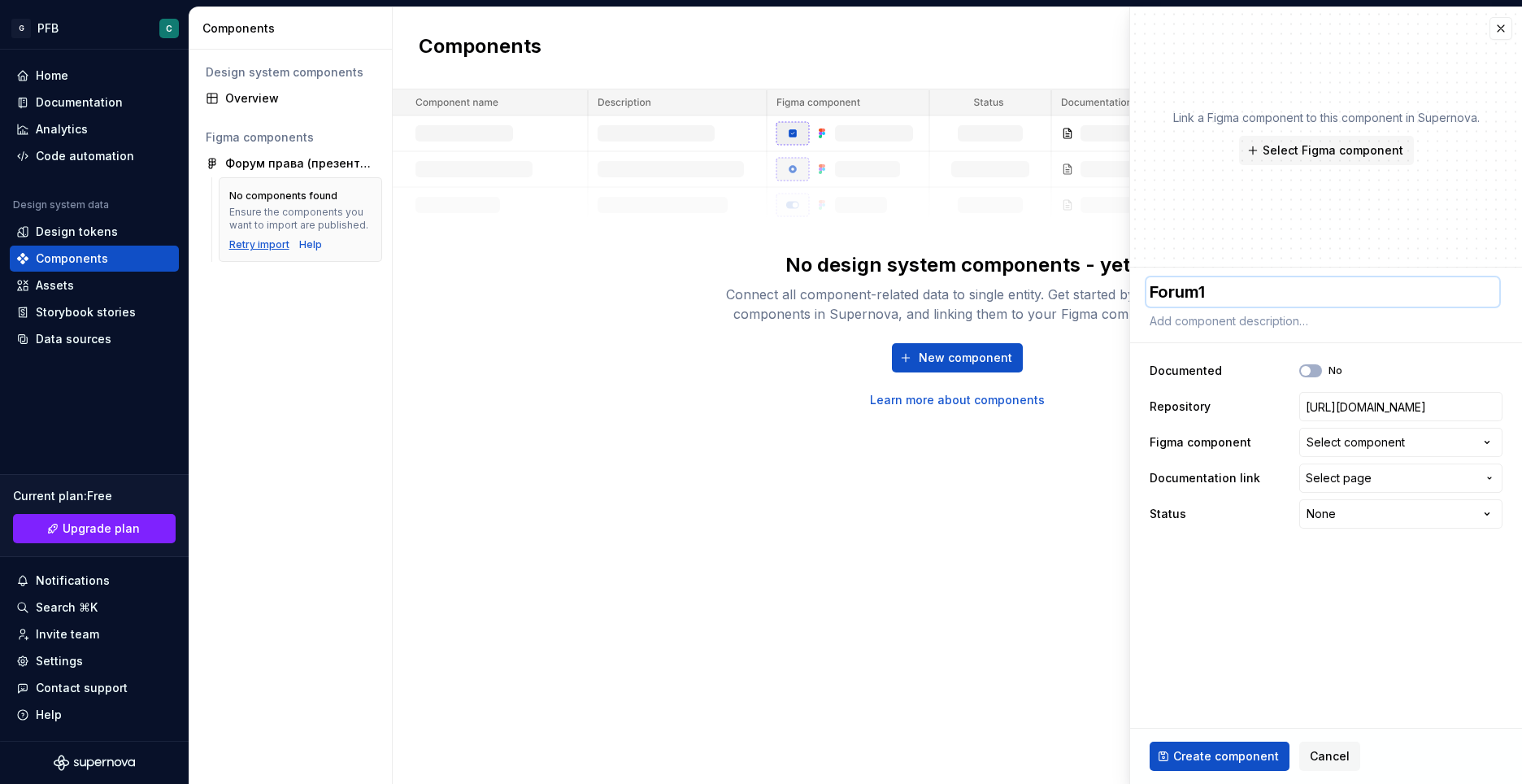
type textarea "Forum1"
click at [263, 246] on div "Retry import" at bounding box center [259, 244] width 60 height 13
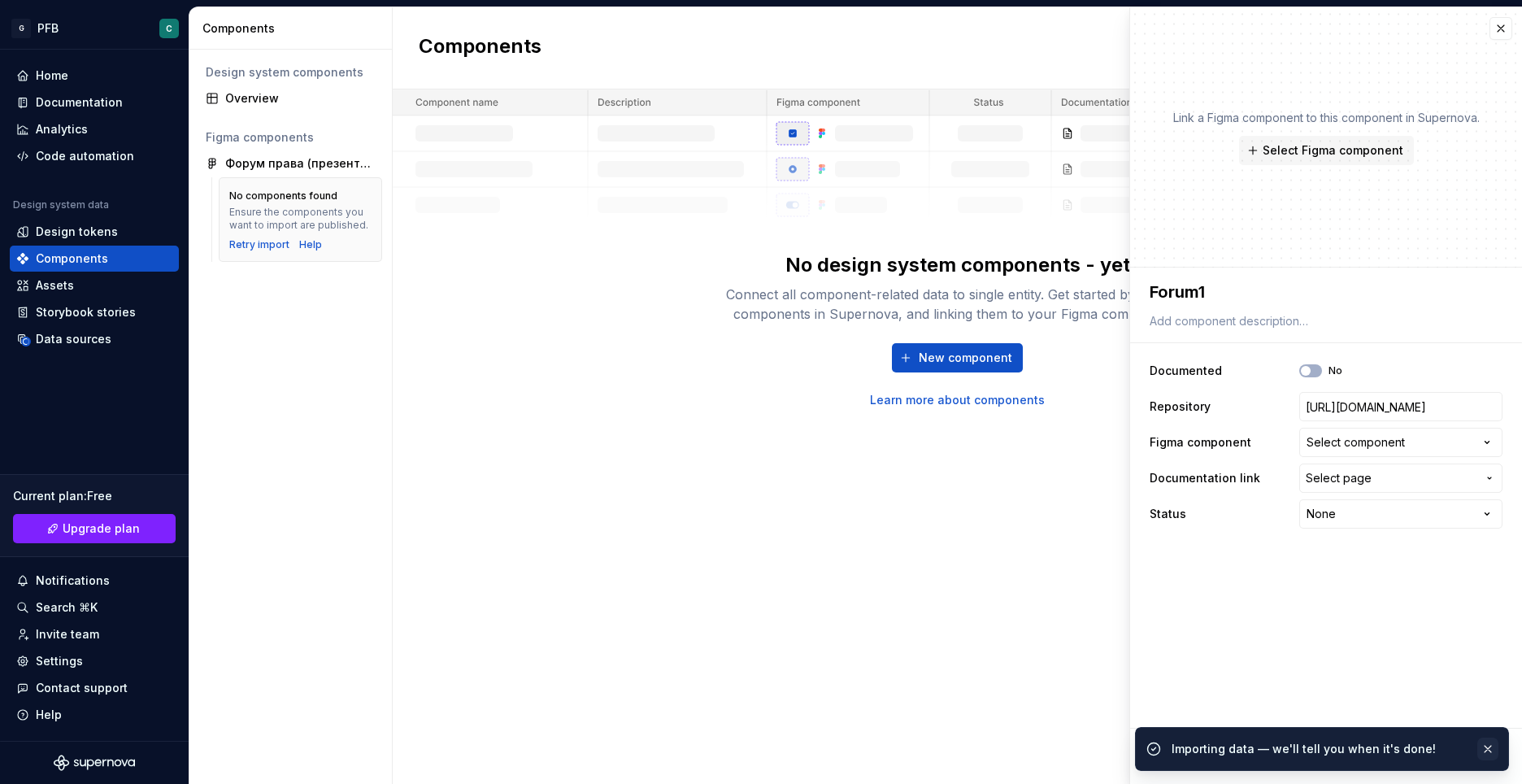
click at [1488, 748] on button "button" at bounding box center [1487, 748] width 21 height 23
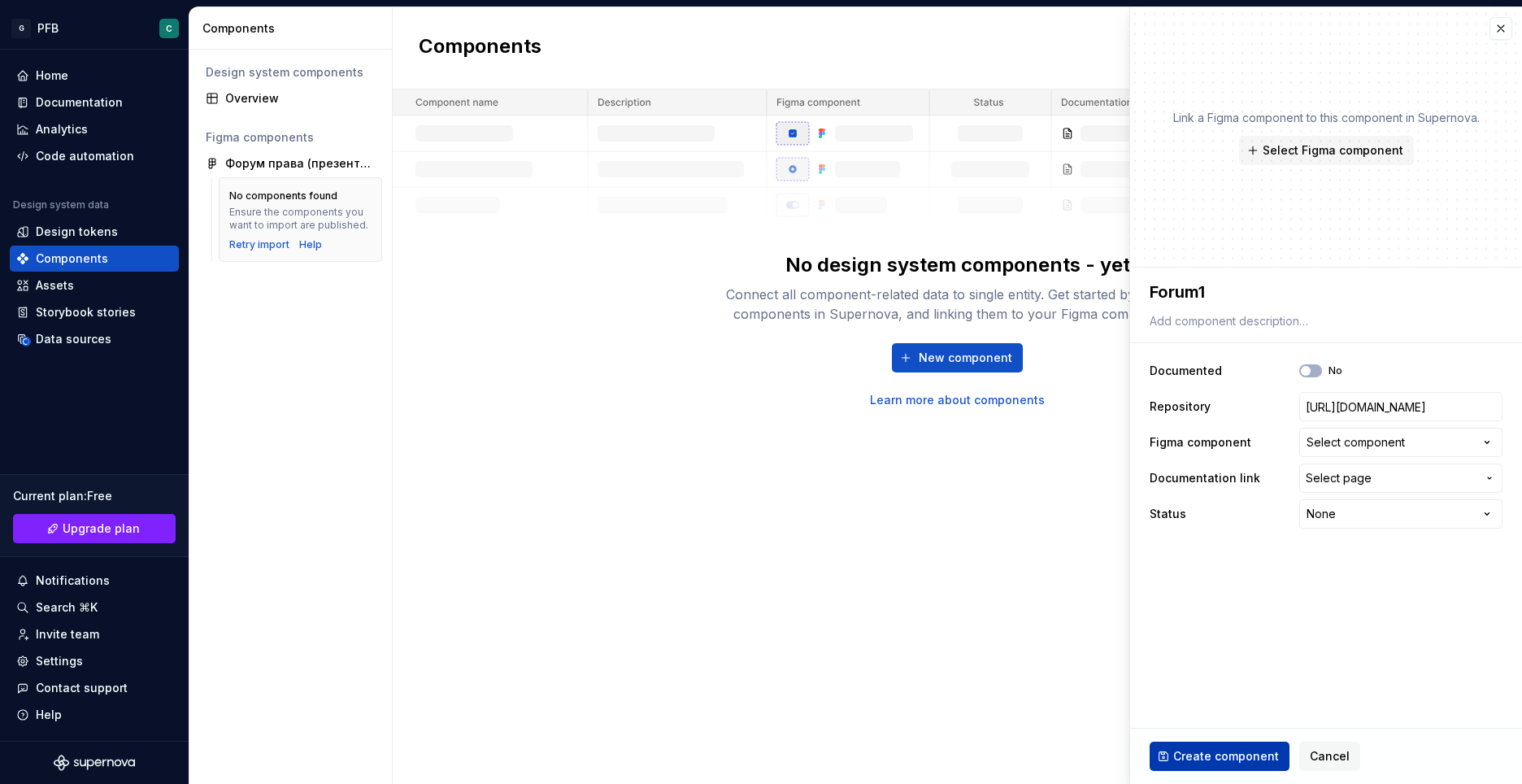
click at [1195, 752] on span "Create component" at bounding box center [1226, 755] width 106 height 16
type textarea "*"
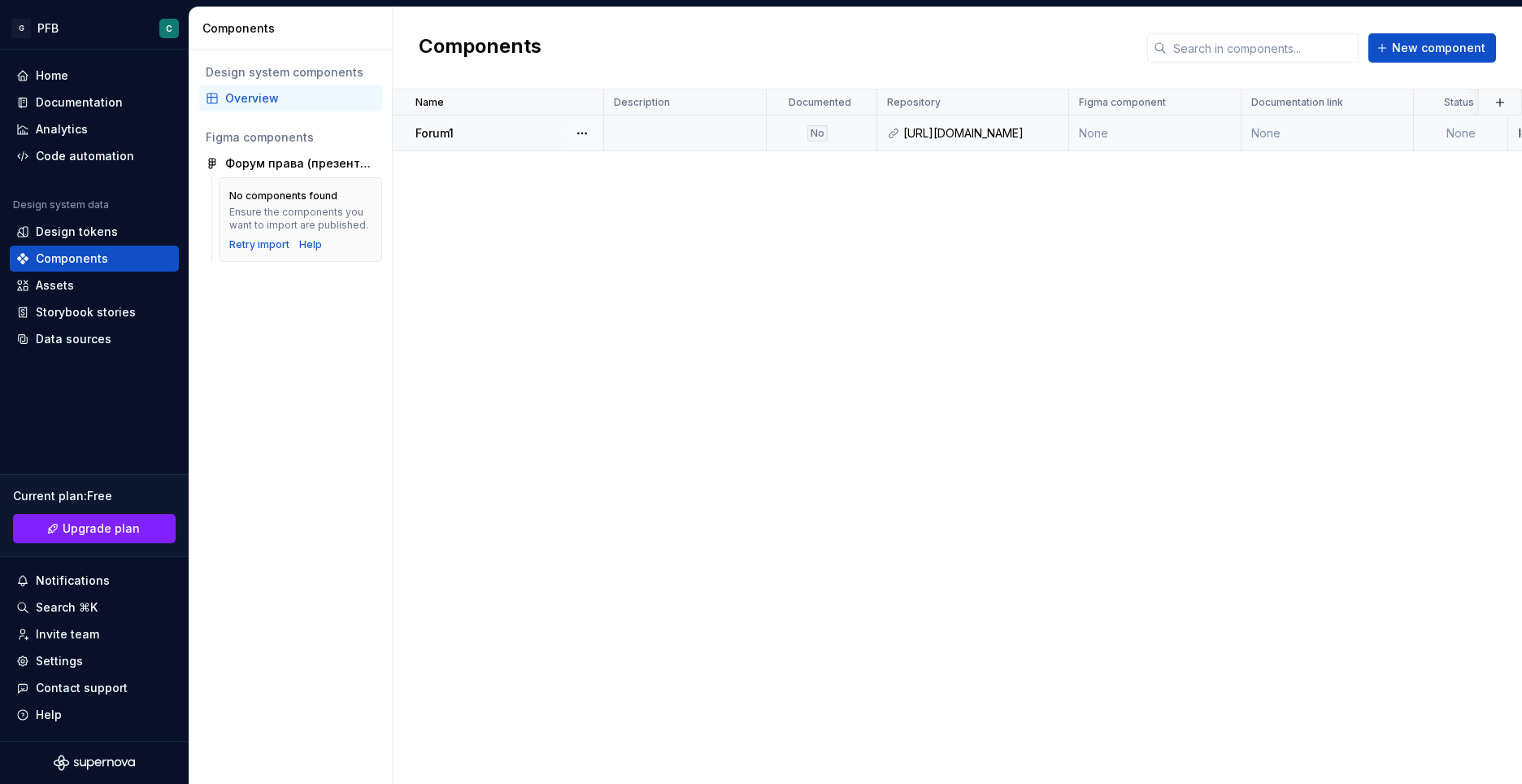
click at [428, 135] on p "Forum1" at bounding box center [434, 133] width 39 height 16
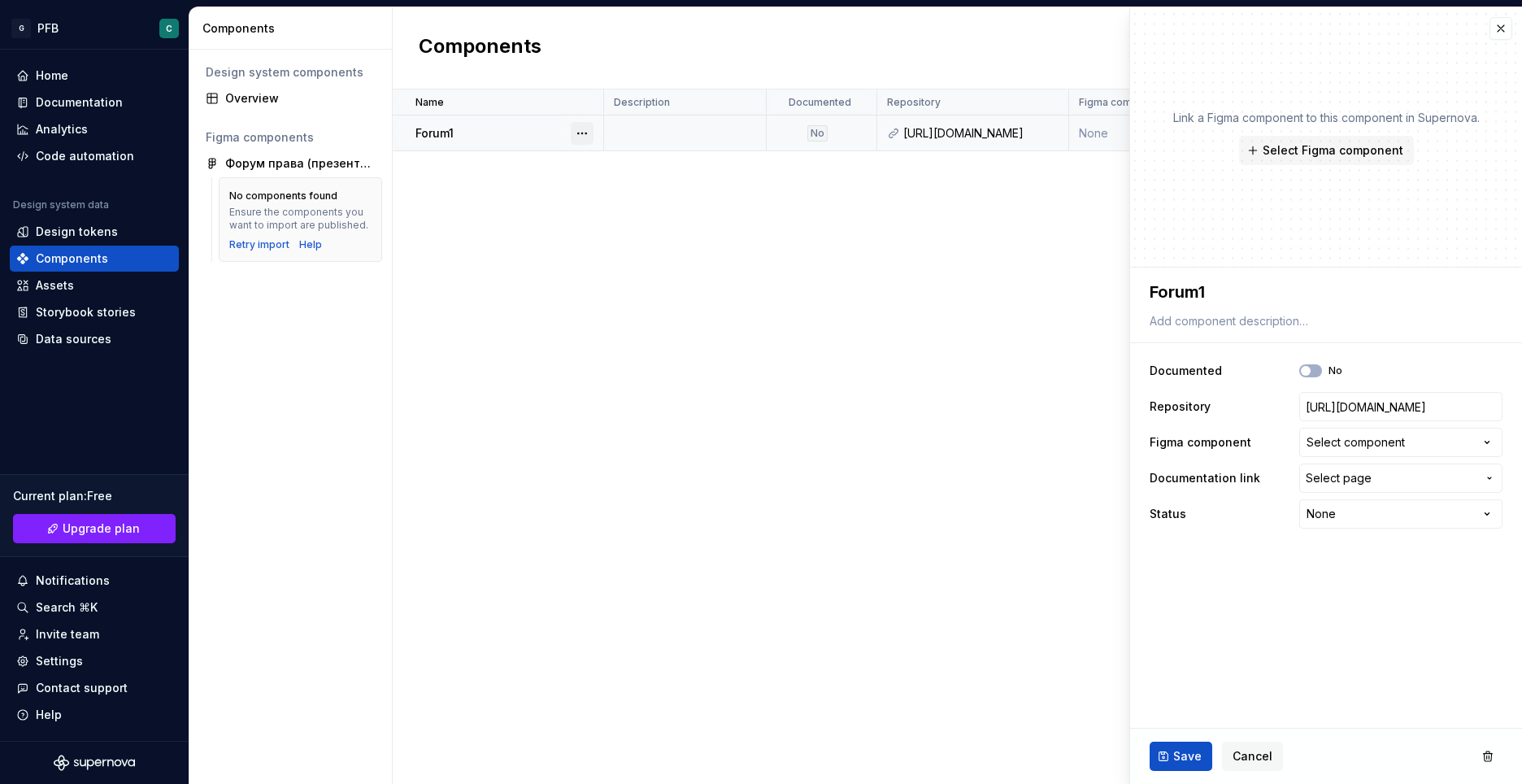
click at [582, 133] on button "button" at bounding box center [582, 132] width 23 height 23
click at [674, 165] on div "Open component detail" at bounding box center [669, 165] width 134 height 16
click at [53, 716] on div "Help" at bounding box center [48, 715] width 26 height 16
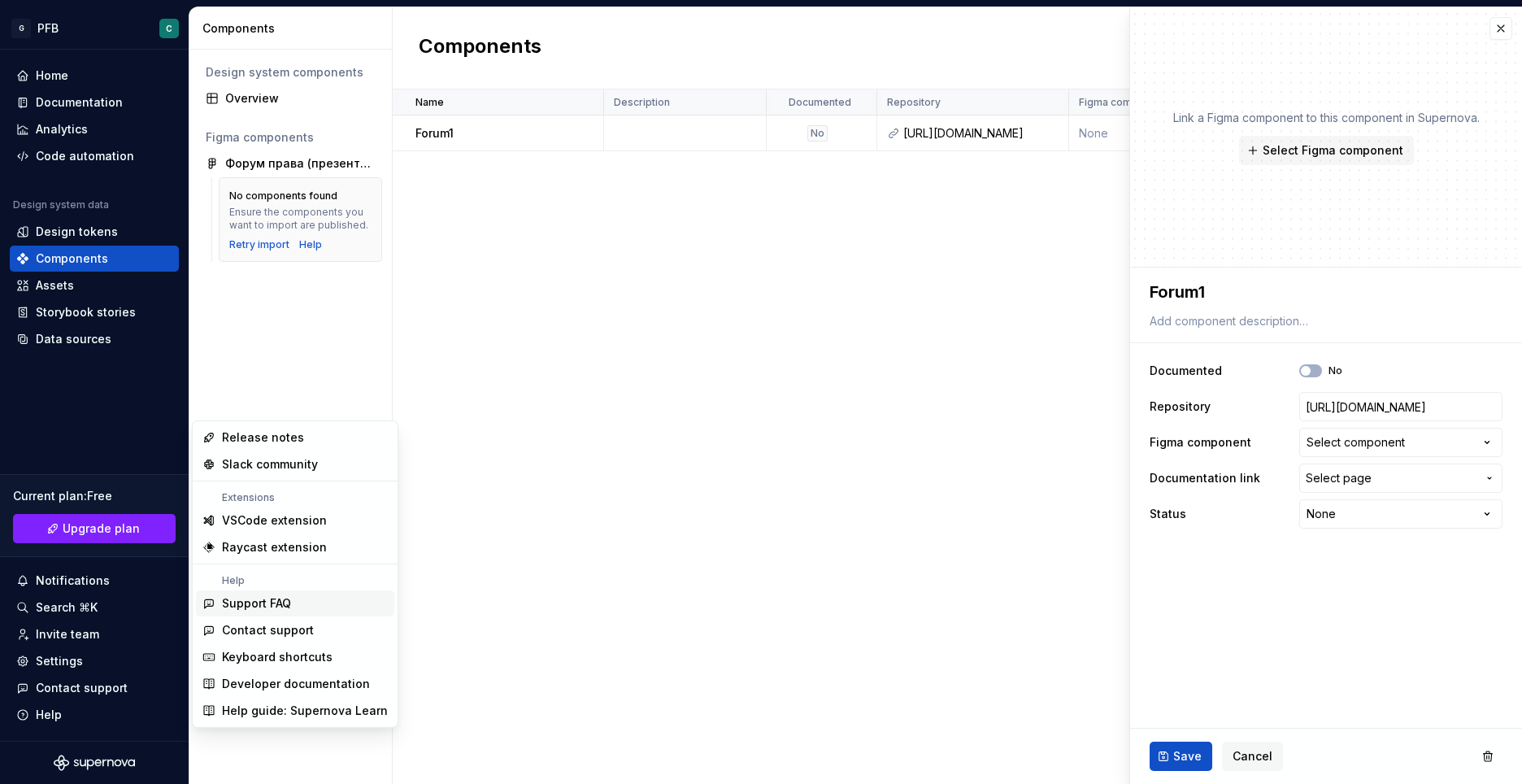
click at [282, 606] on div "Support FAQ" at bounding box center [256, 603] width 69 height 16
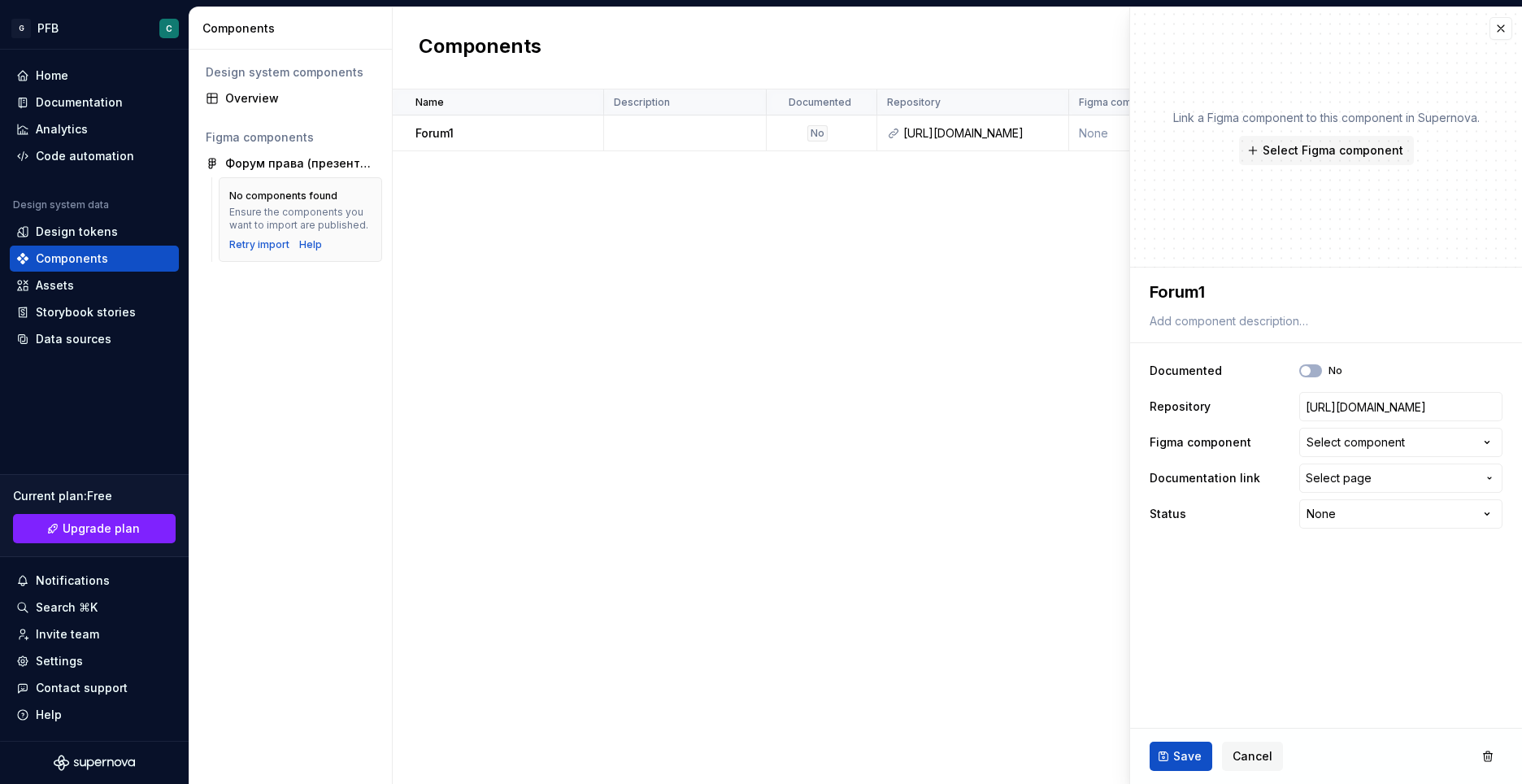
type textarea "*"
click at [336, 393] on div "Design system components Overview Figma components Форум права (презентация про…" at bounding box center [291, 416] width 203 height 734
click at [1495, 31] on button "button" at bounding box center [1500, 28] width 23 height 23
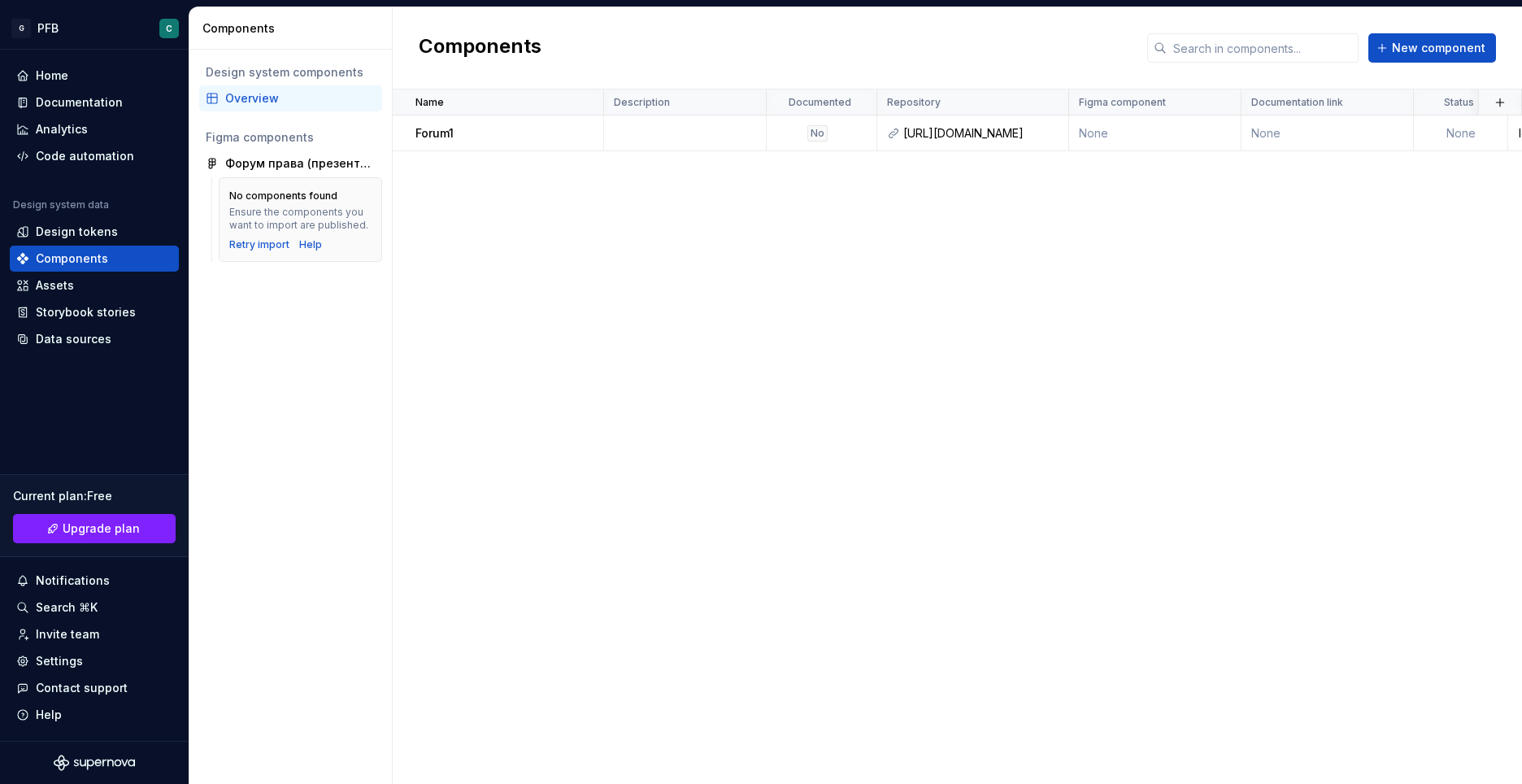
click at [1360, 224] on div "Name Description Documented Repository Figma component Documentation link Statu…" at bounding box center [957, 436] width 1129 height 694
click at [108, 81] on div "Home" at bounding box center [94, 75] width 156 height 16
